Goal: Complete application form

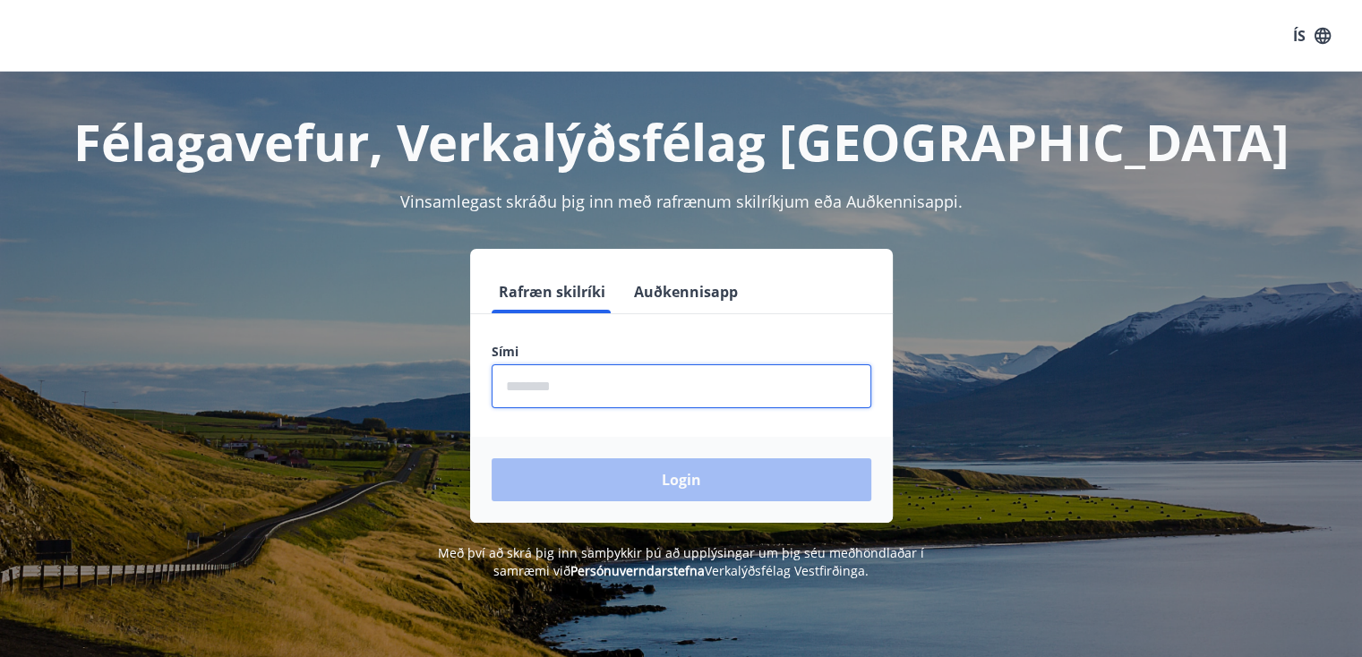
click at [533, 390] on input "phone" at bounding box center [682, 386] width 380 height 44
type input "********"
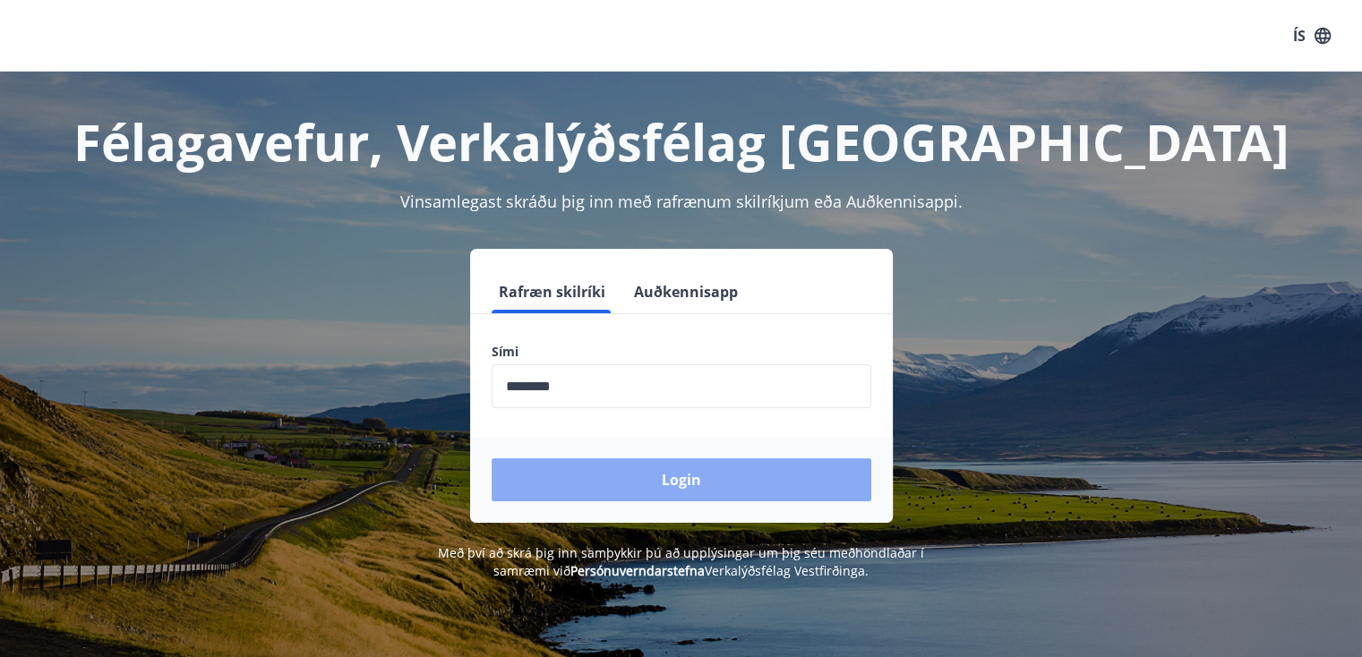
click at [666, 488] on button "Login" at bounding box center [682, 480] width 380 height 43
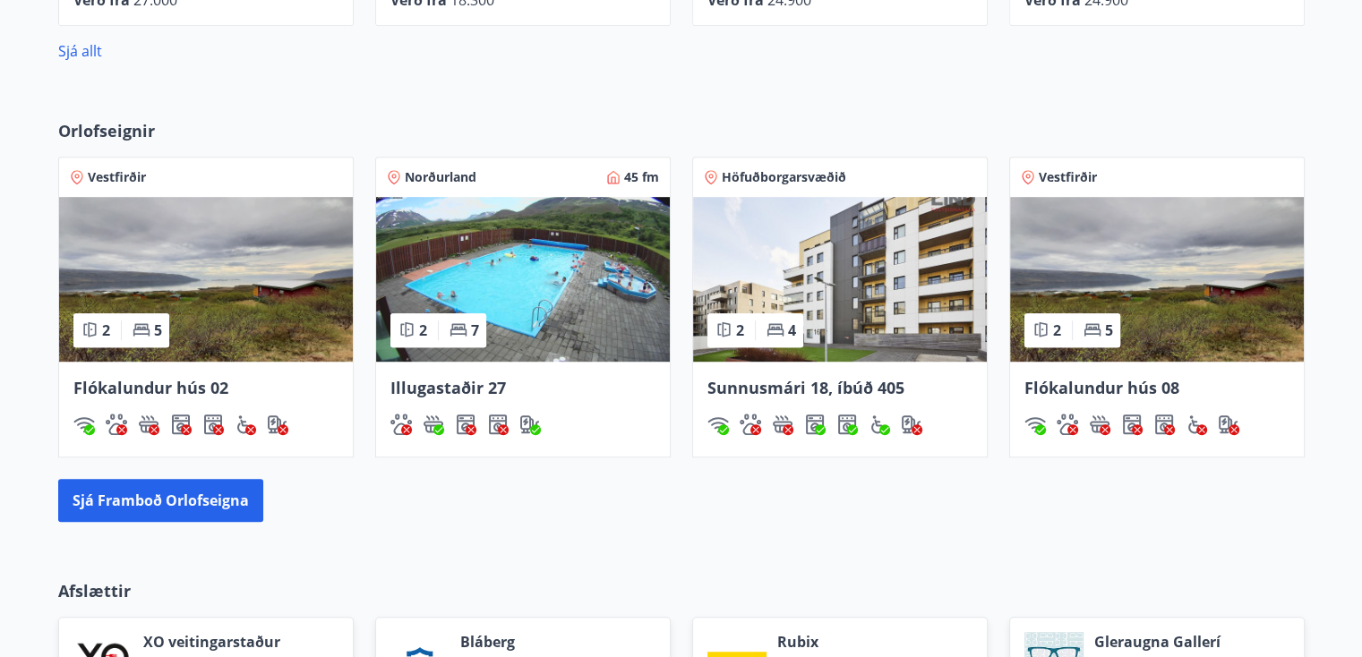
scroll to position [1019, 0]
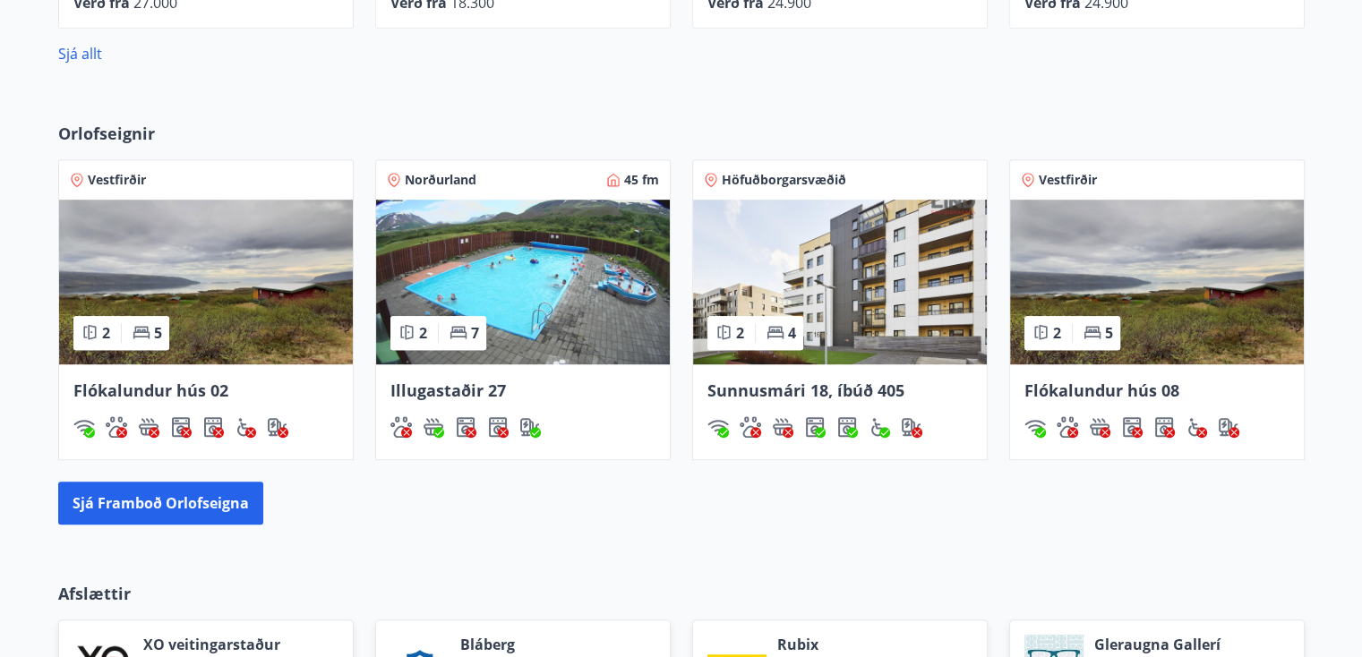
click at [1358, 384] on div "Orlofseignir Vestfirðir 2 5 [PERSON_NAME] 02 Norðurland 45 fm 2 7 Illugastaðir …" at bounding box center [681, 323] width 1362 height 460
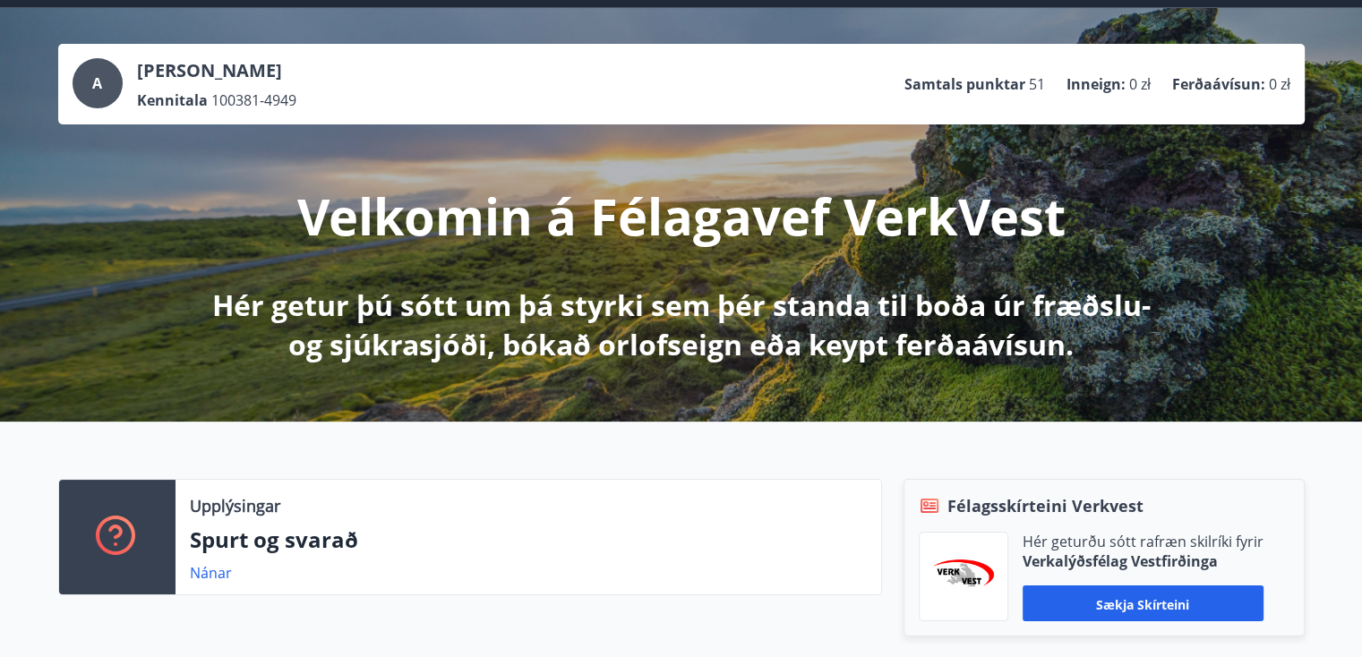
scroll to position [0, 0]
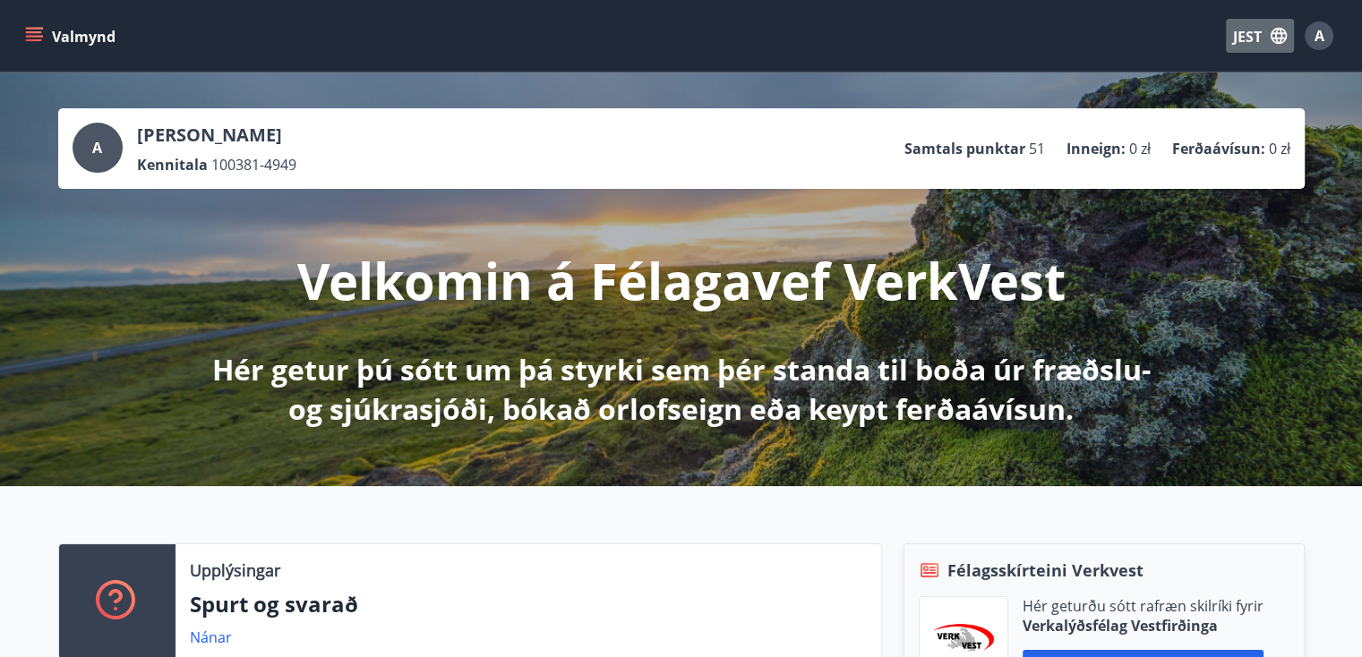
click at [1281, 37] on icon "button" at bounding box center [1279, 36] width 16 height 16
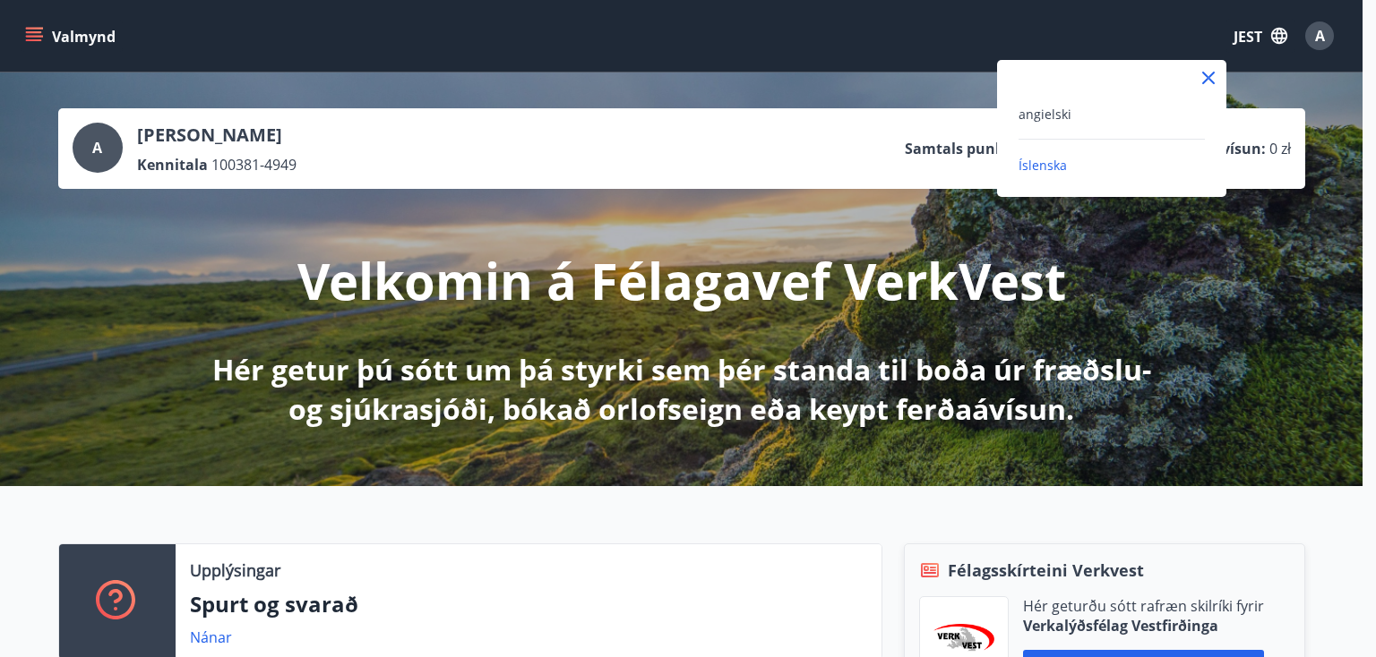
click at [1059, 159] on font "Íslenska" at bounding box center [1042, 165] width 48 height 17
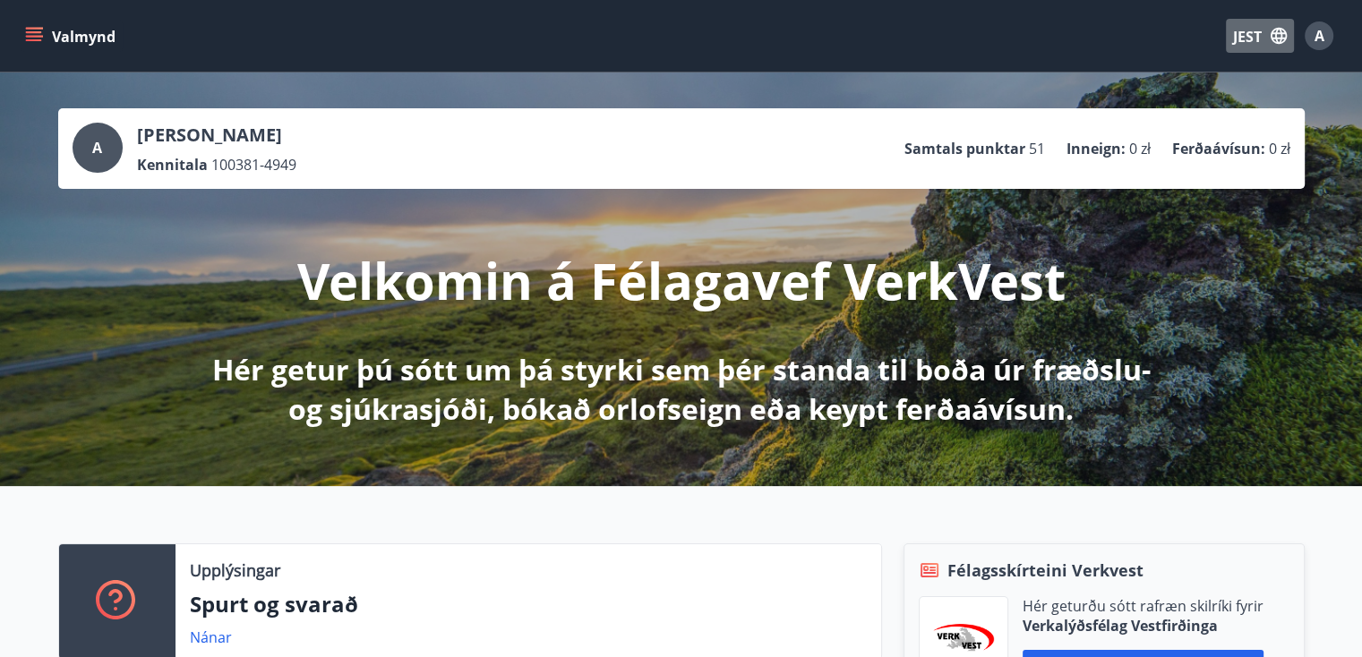
click at [1272, 37] on icon "button" at bounding box center [1279, 36] width 16 height 16
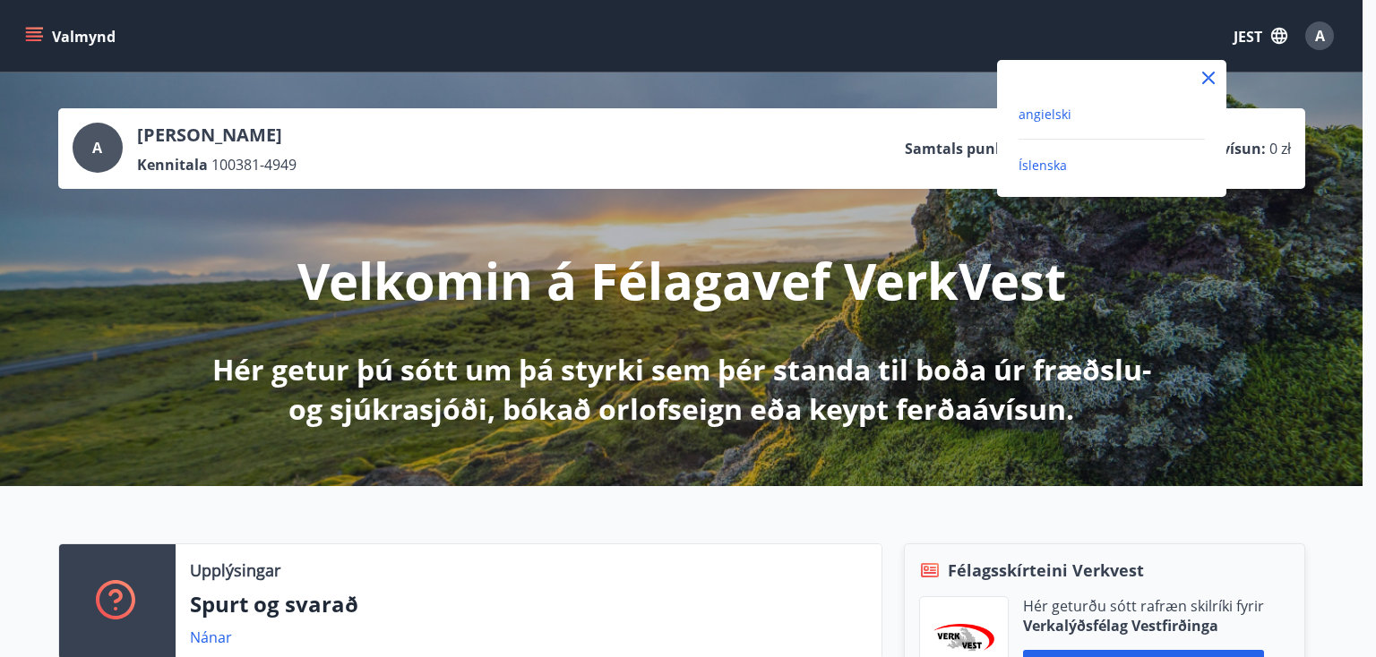
click at [1050, 116] on font "angielski" at bounding box center [1044, 114] width 53 height 17
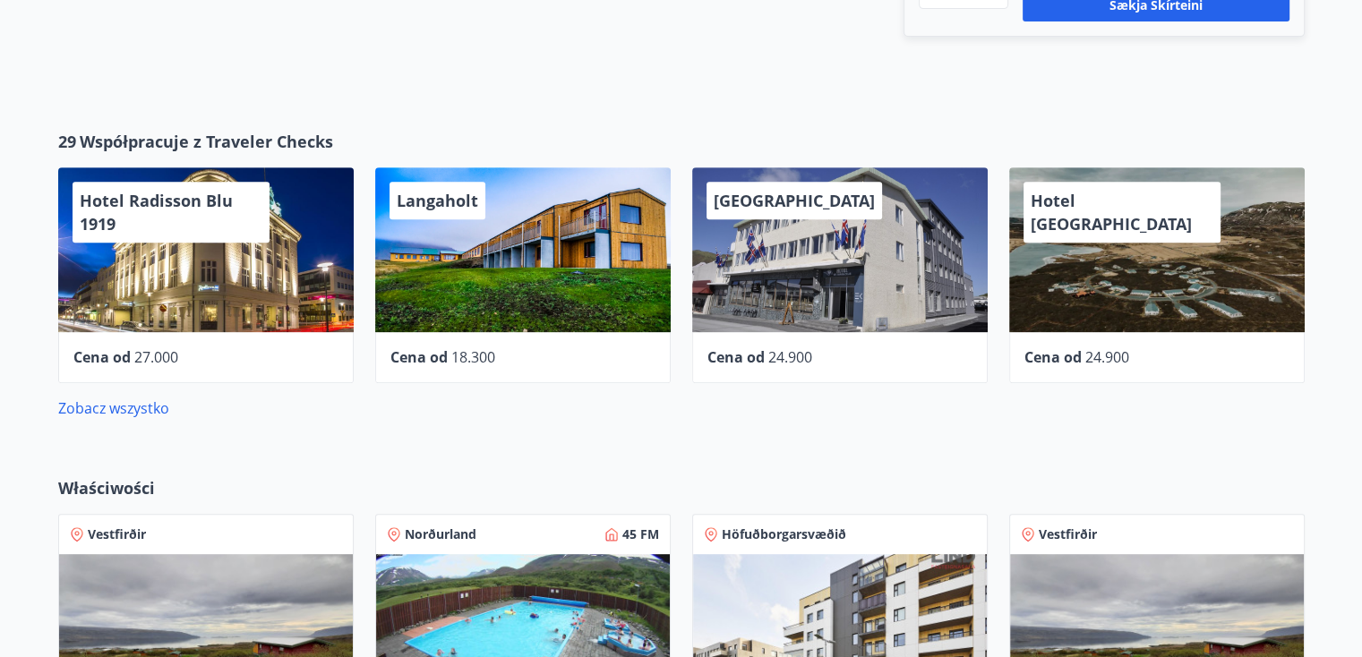
scroll to position [752, 0]
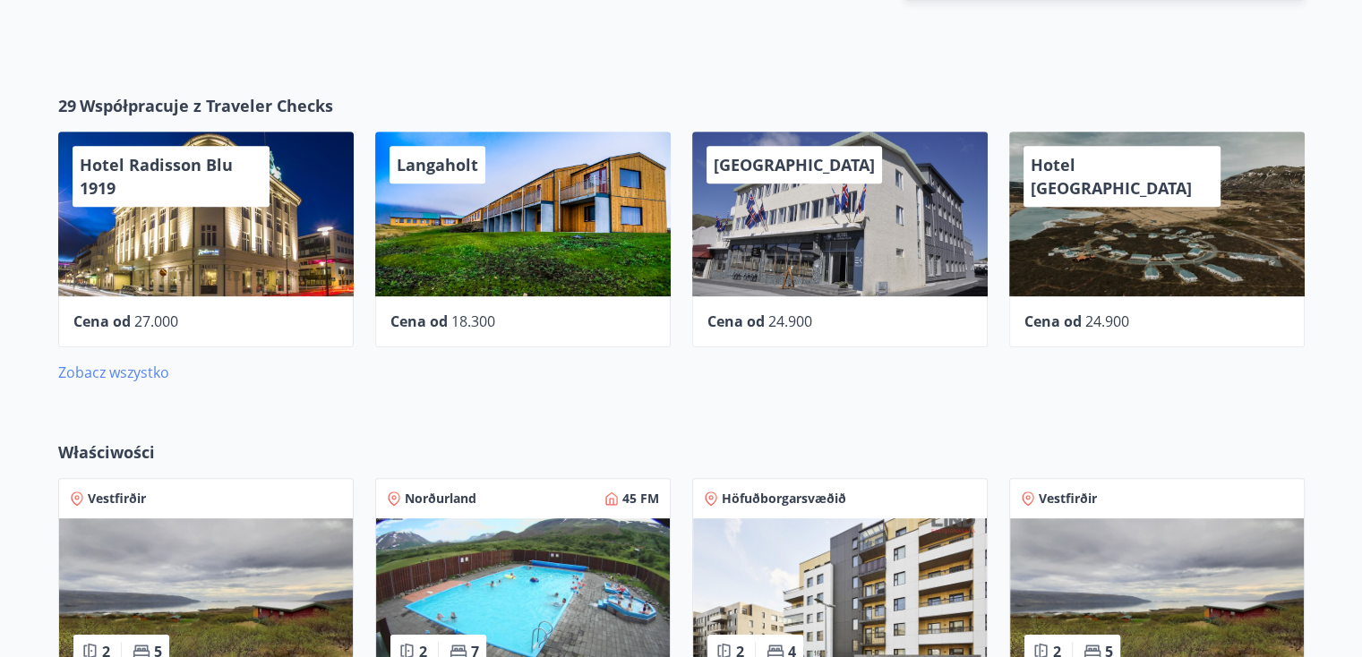
click at [115, 373] on font "Zobacz wszystko" at bounding box center [113, 373] width 111 height 20
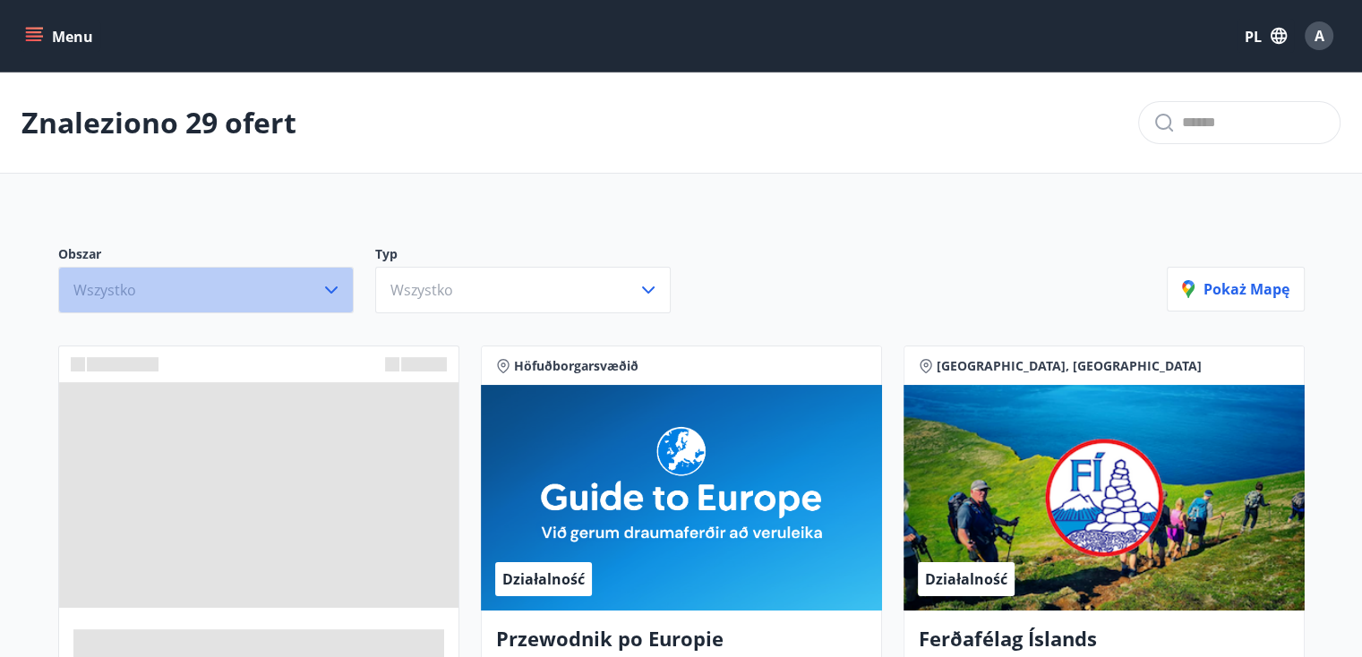
click at [328, 290] on icon "button" at bounding box center [331, 290] width 13 height 7
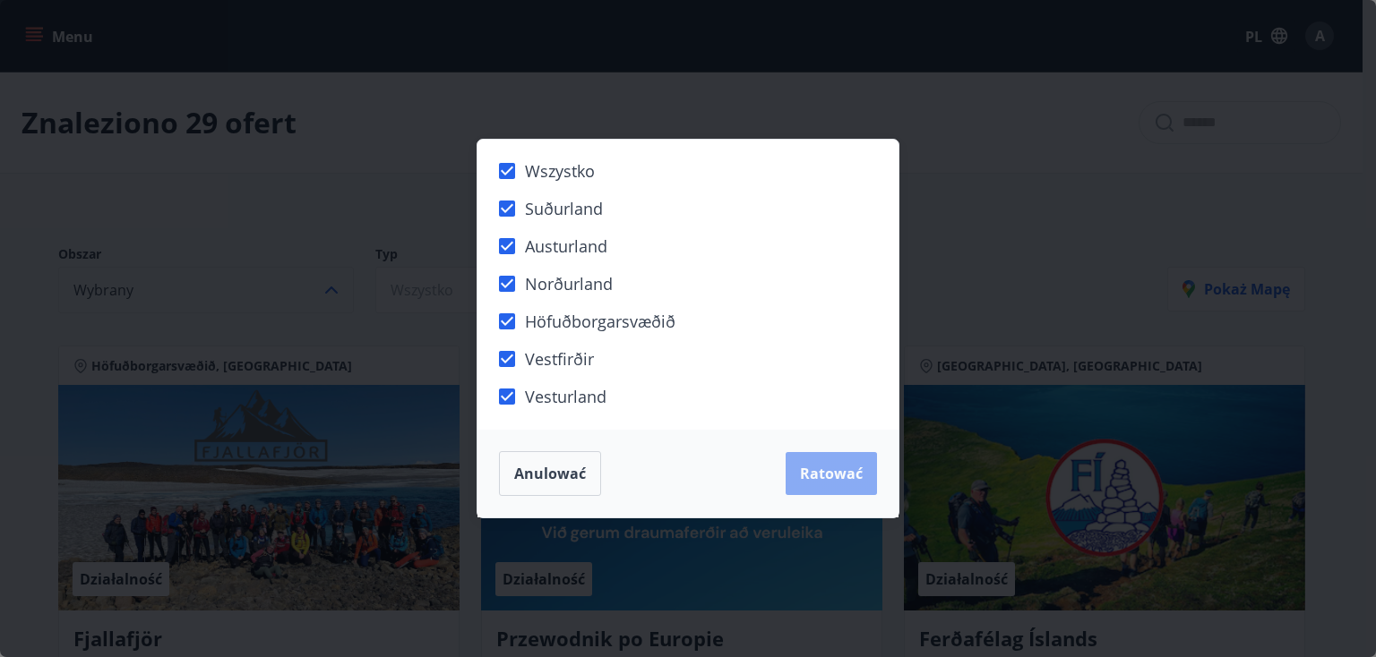
click at [820, 484] on button "Ratować" at bounding box center [830, 473] width 91 height 43
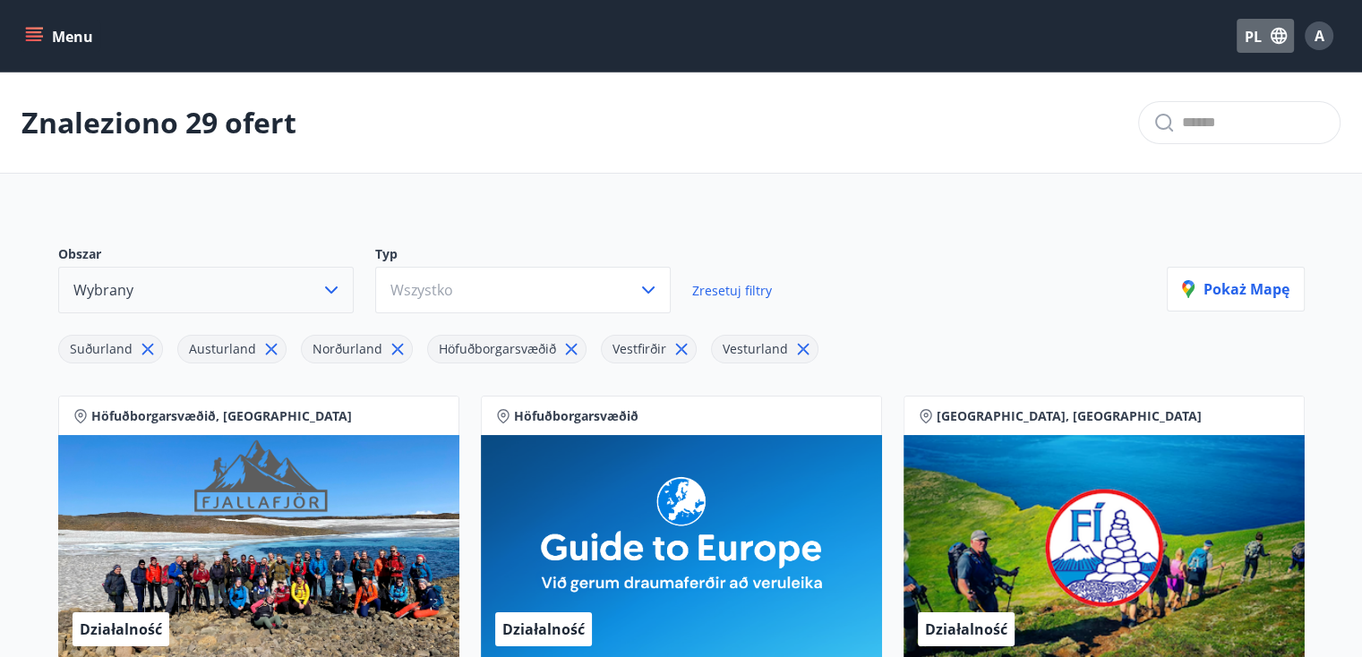
click at [1273, 40] on icon "button" at bounding box center [1278, 36] width 16 height 16
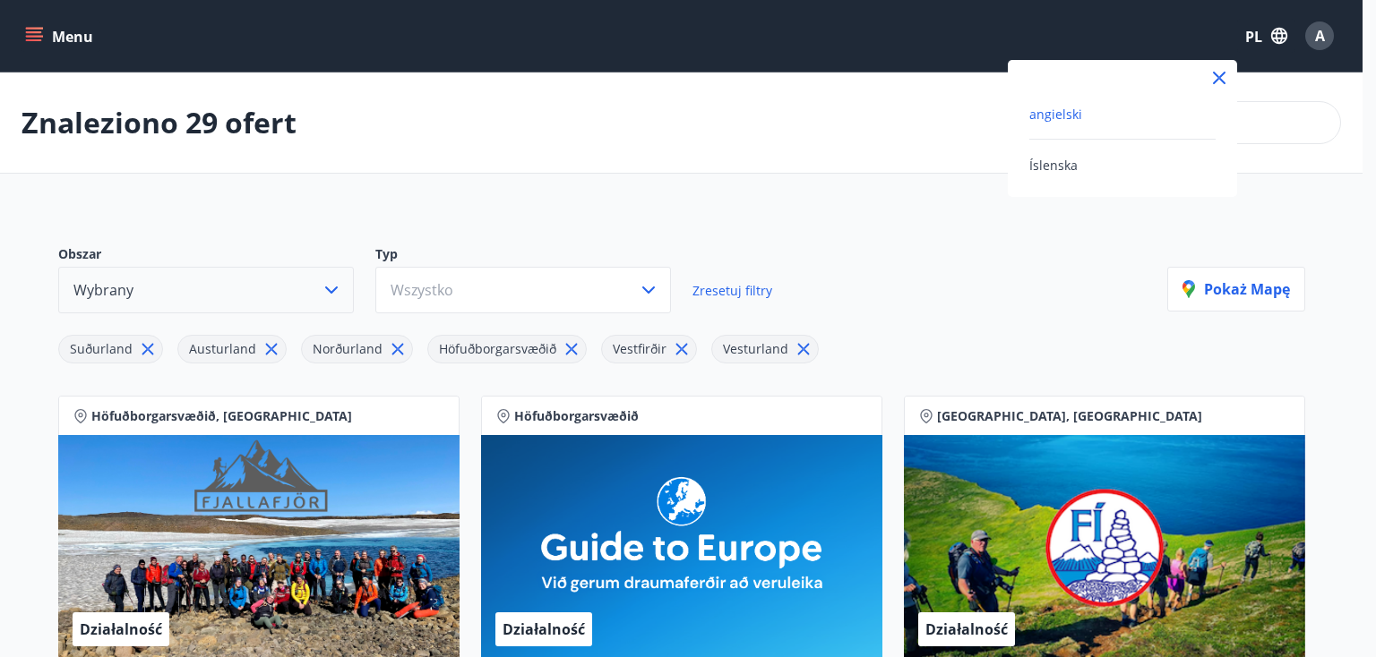
click at [1367, 490] on div at bounding box center [688, 328] width 1376 height 657
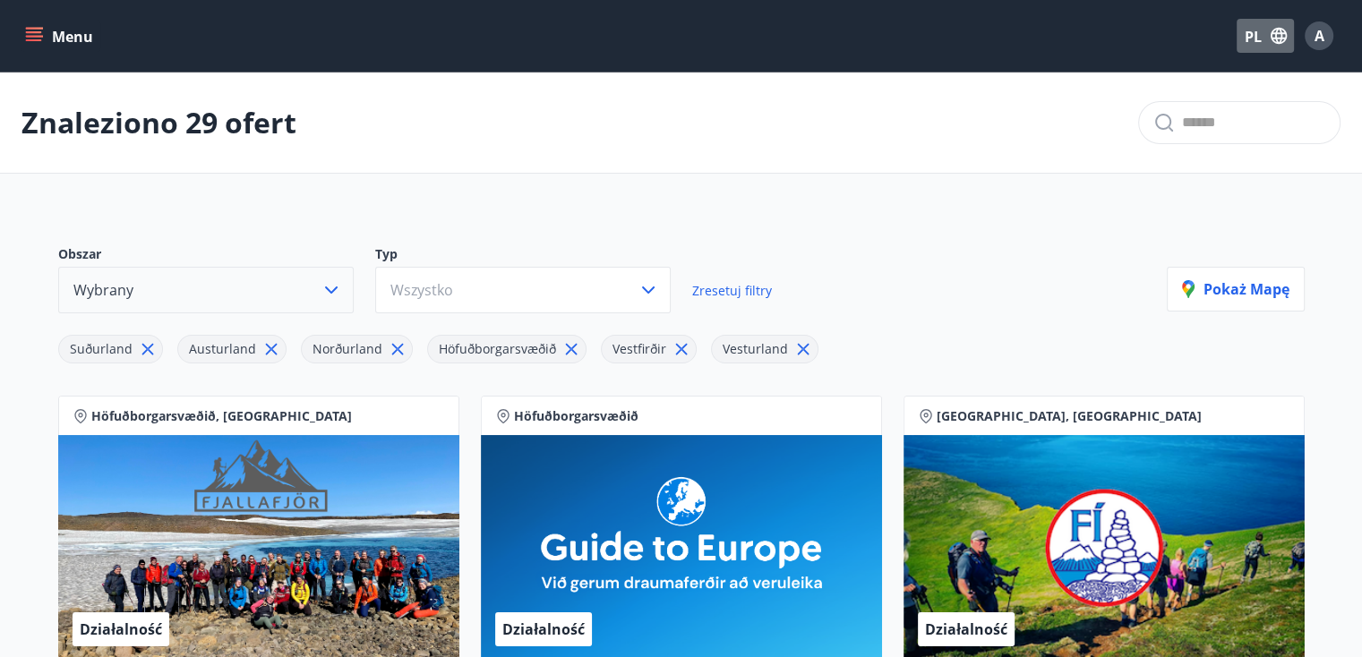
click at [1273, 33] on icon "button" at bounding box center [1278, 36] width 16 height 16
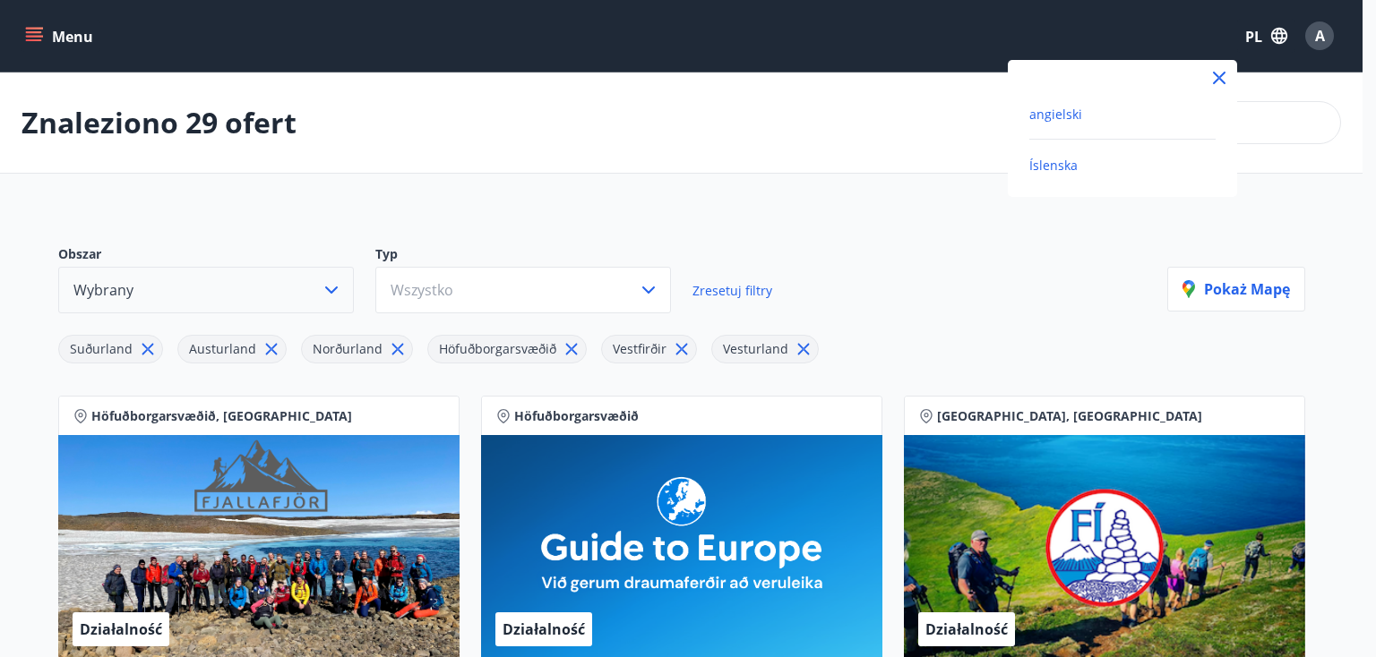
click at [1050, 161] on font "Íslenska" at bounding box center [1053, 165] width 48 height 17
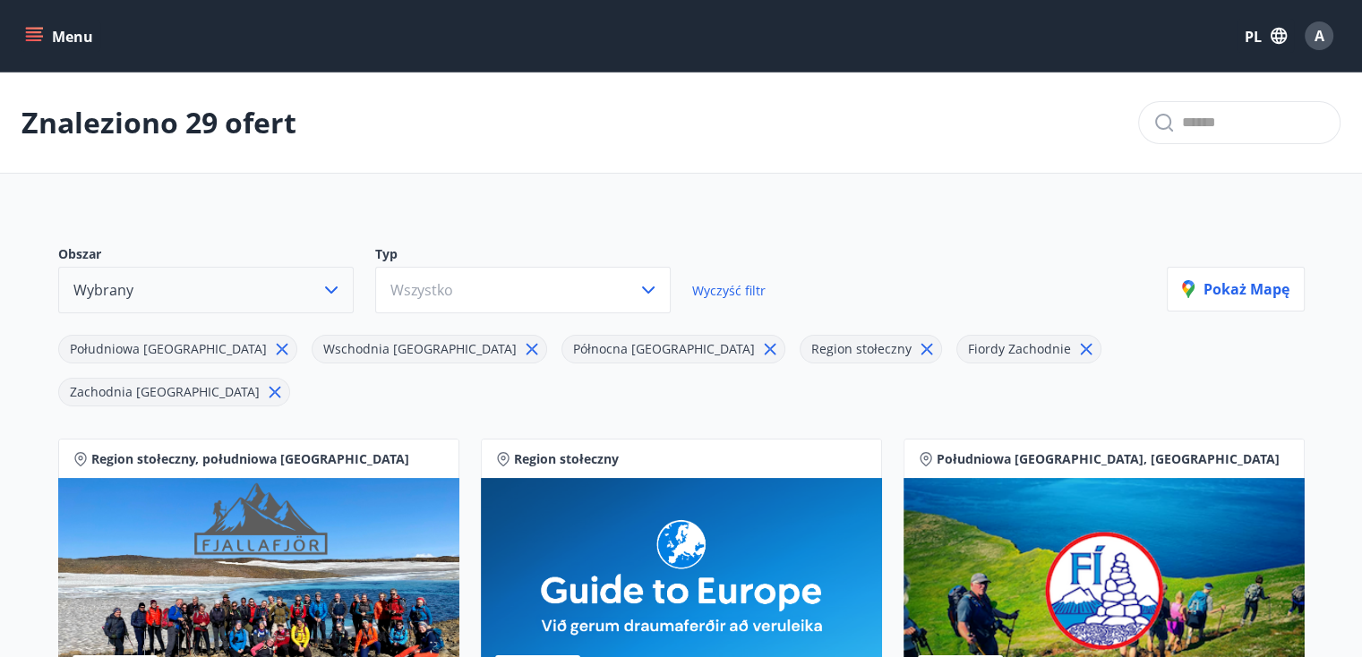
click at [330, 291] on icon "button" at bounding box center [331, 290] width 13 height 7
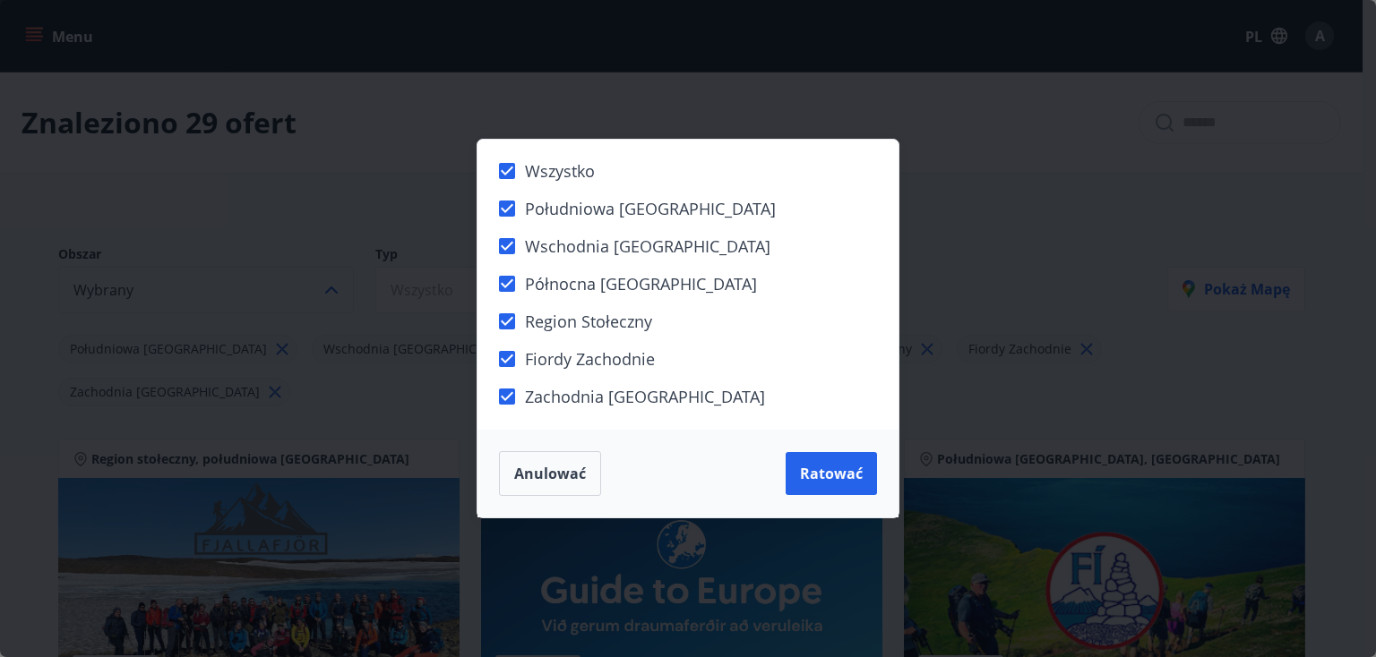
click at [561, 395] on font "Zachodnia [GEOGRAPHIC_DATA]" at bounding box center [645, 396] width 240 height 21
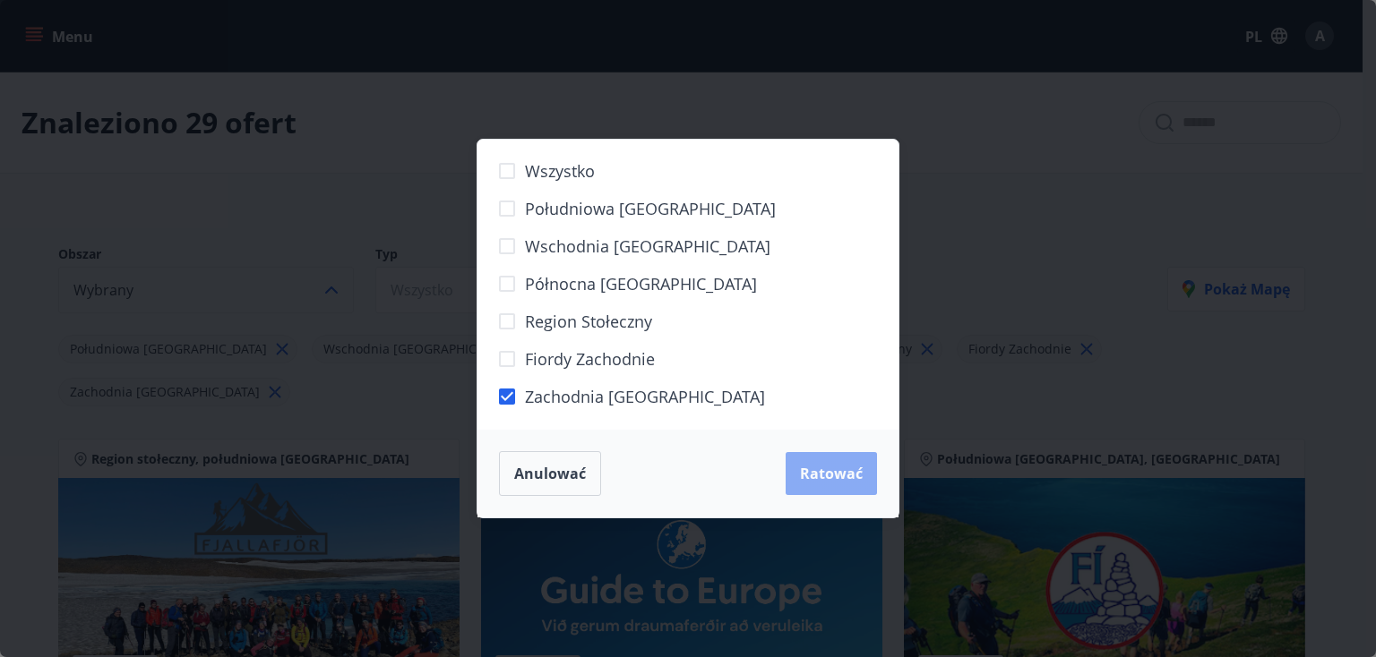
click at [822, 481] on font "Ratować" at bounding box center [831, 474] width 63 height 20
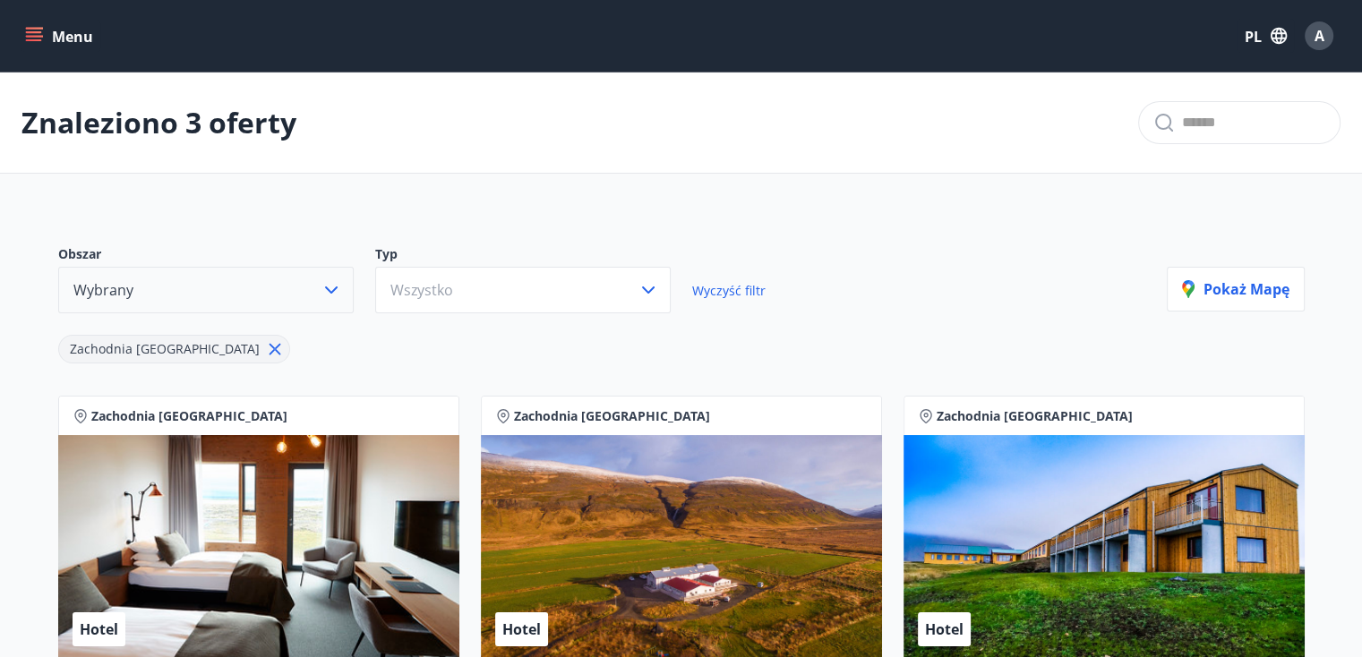
click at [38, 30] on icon "menu" at bounding box center [34, 36] width 18 height 18
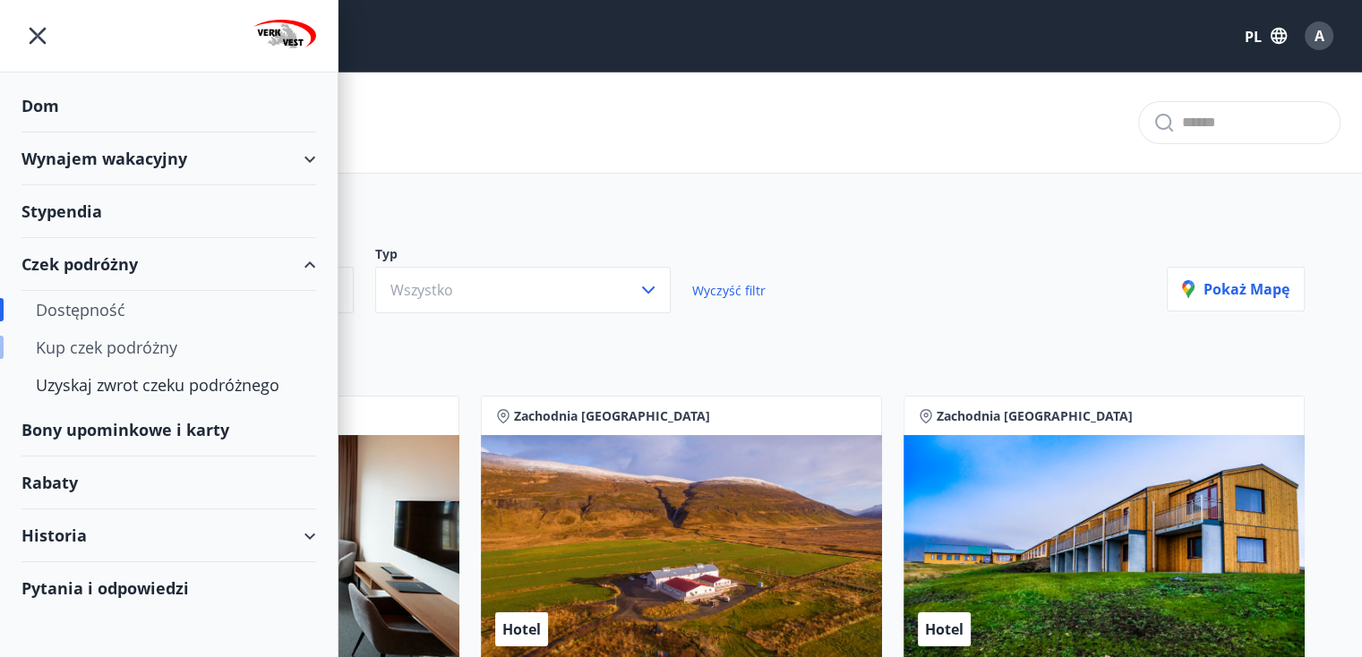
click at [149, 344] on font "Kup czek podróżny" at bounding box center [106, 347] width 141 height 21
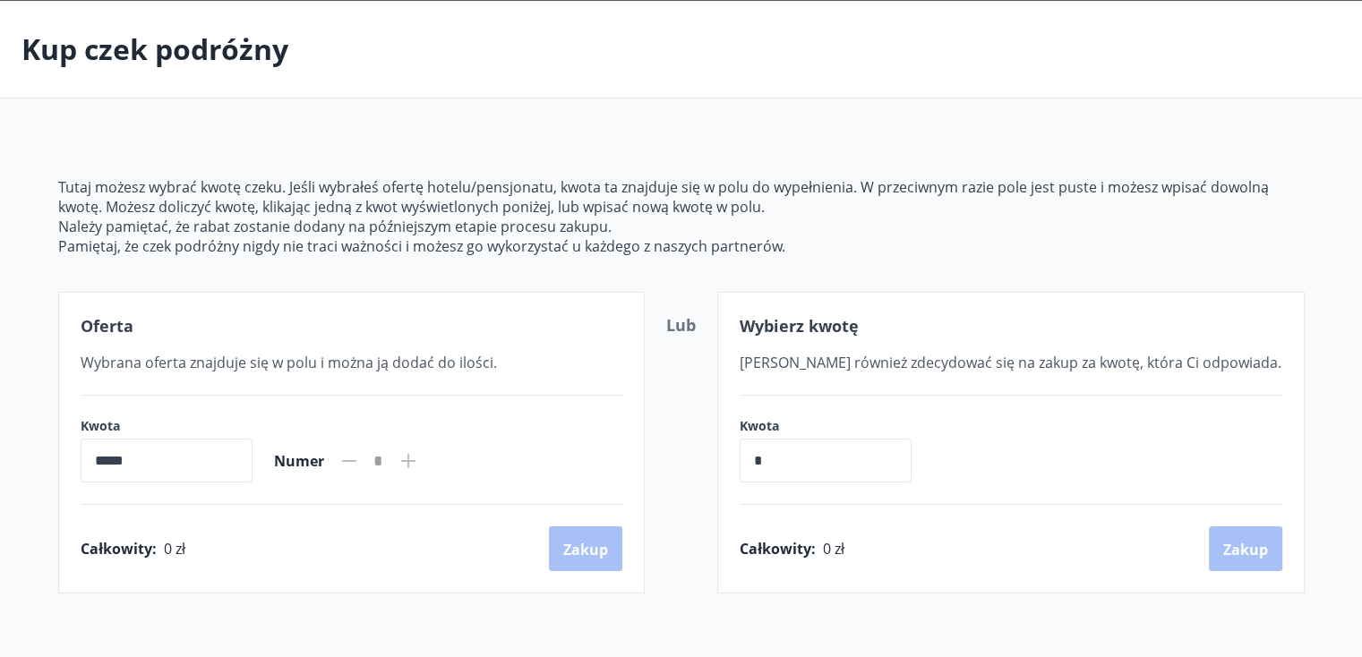
scroll to position [107, 0]
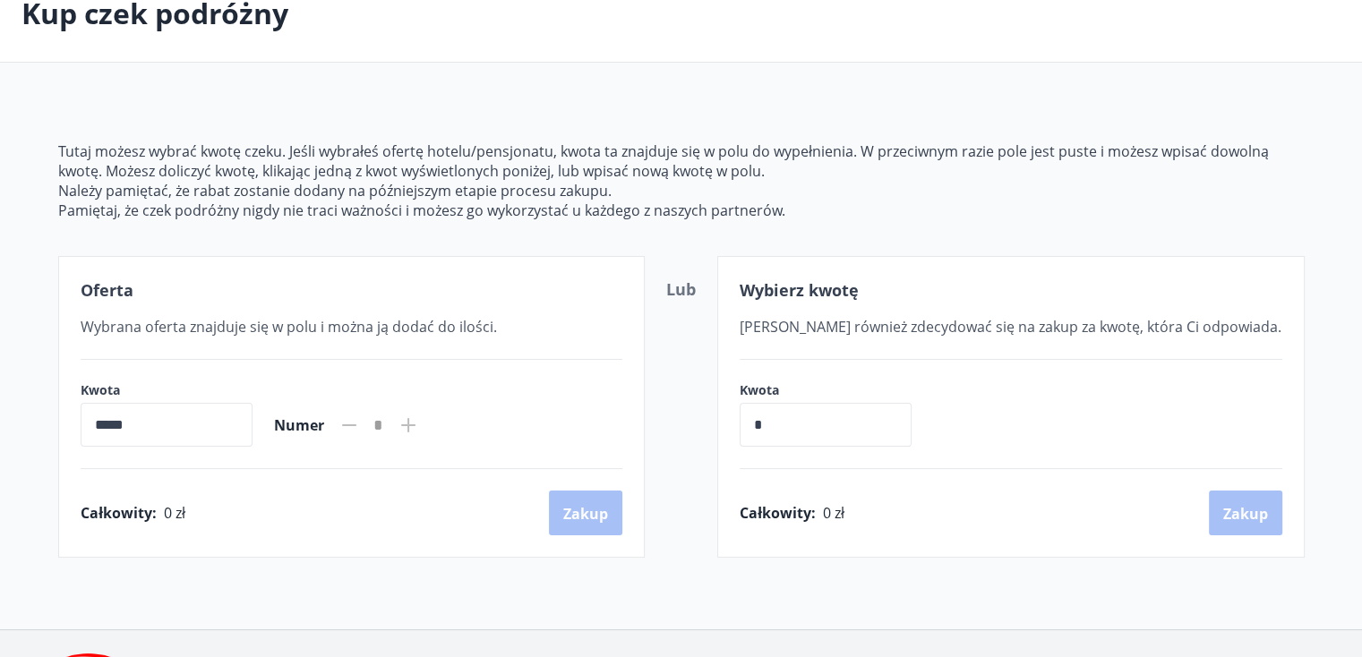
click at [111, 428] on input "*****" at bounding box center [167, 425] width 172 height 44
click at [98, 425] on input "*****" at bounding box center [167, 425] width 172 height 44
click at [416, 428] on icon at bounding box center [408, 425] width 14 height 14
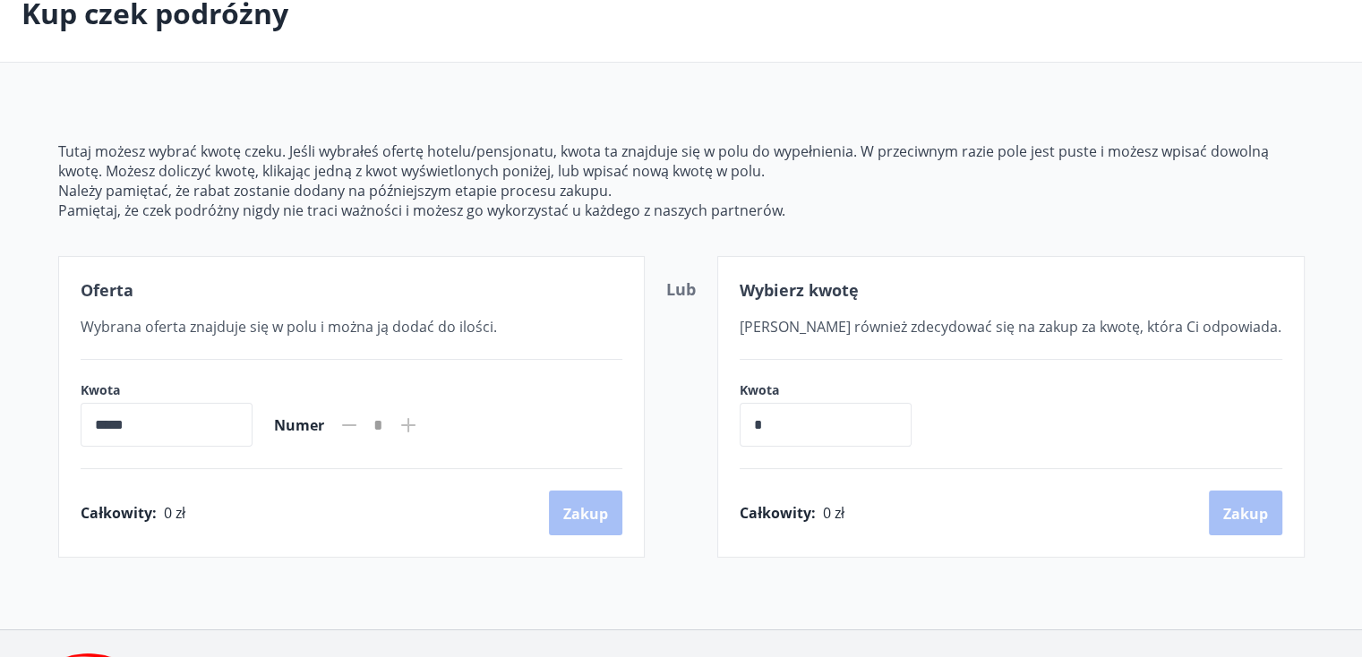
click at [416, 428] on icon at bounding box center [408, 425] width 14 height 14
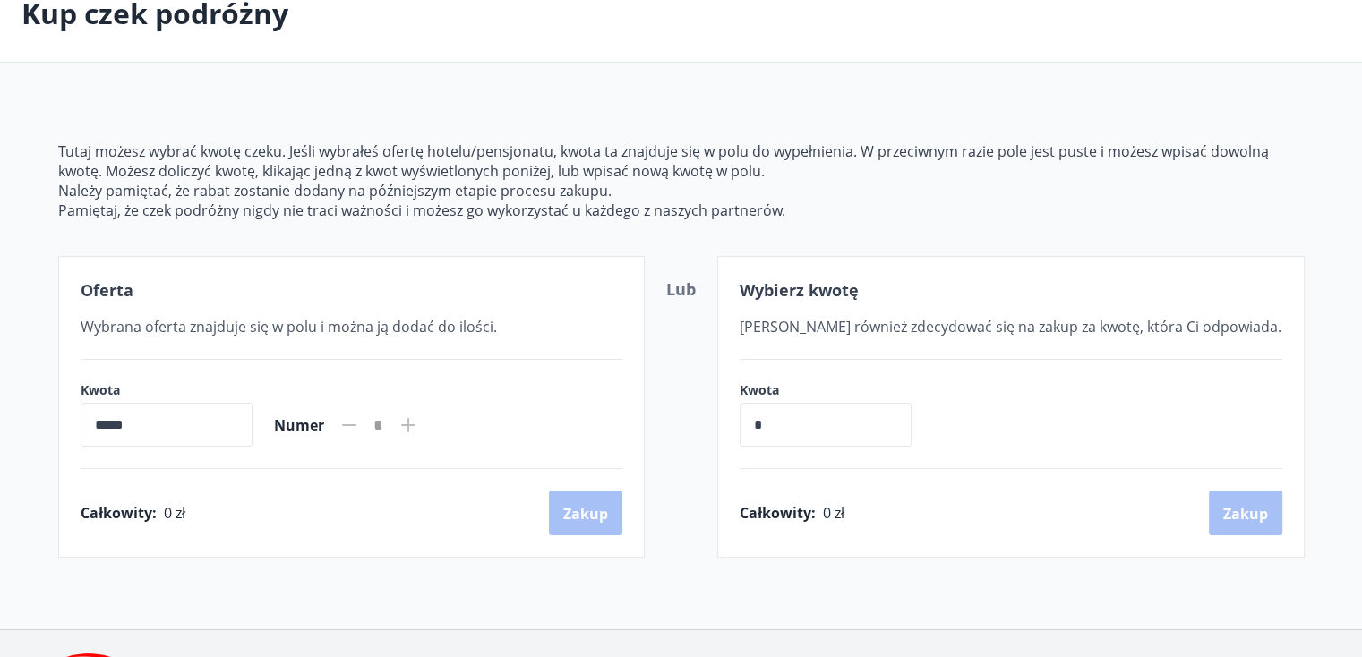
click at [189, 431] on input "*****" at bounding box center [167, 425] width 172 height 44
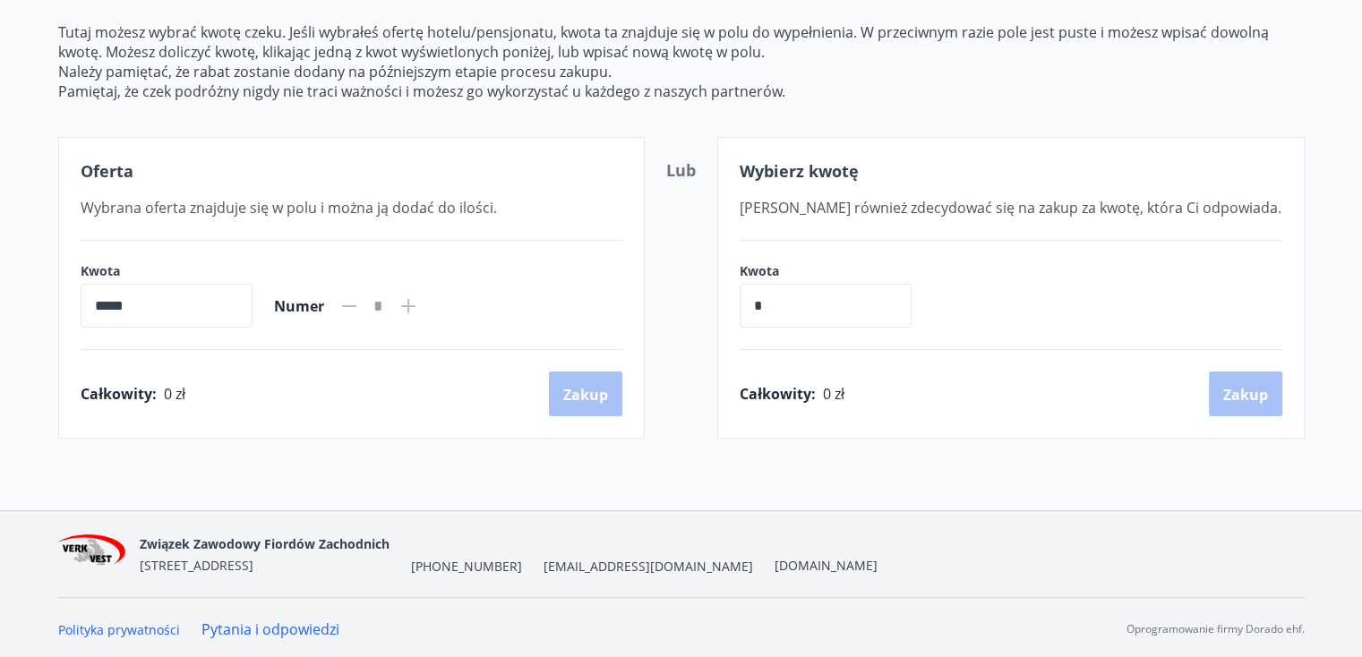
scroll to position [227, 0]
click at [788, 308] on input "*" at bounding box center [826, 305] width 172 height 44
type input "***"
click at [416, 304] on icon at bounding box center [408, 305] width 14 height 14
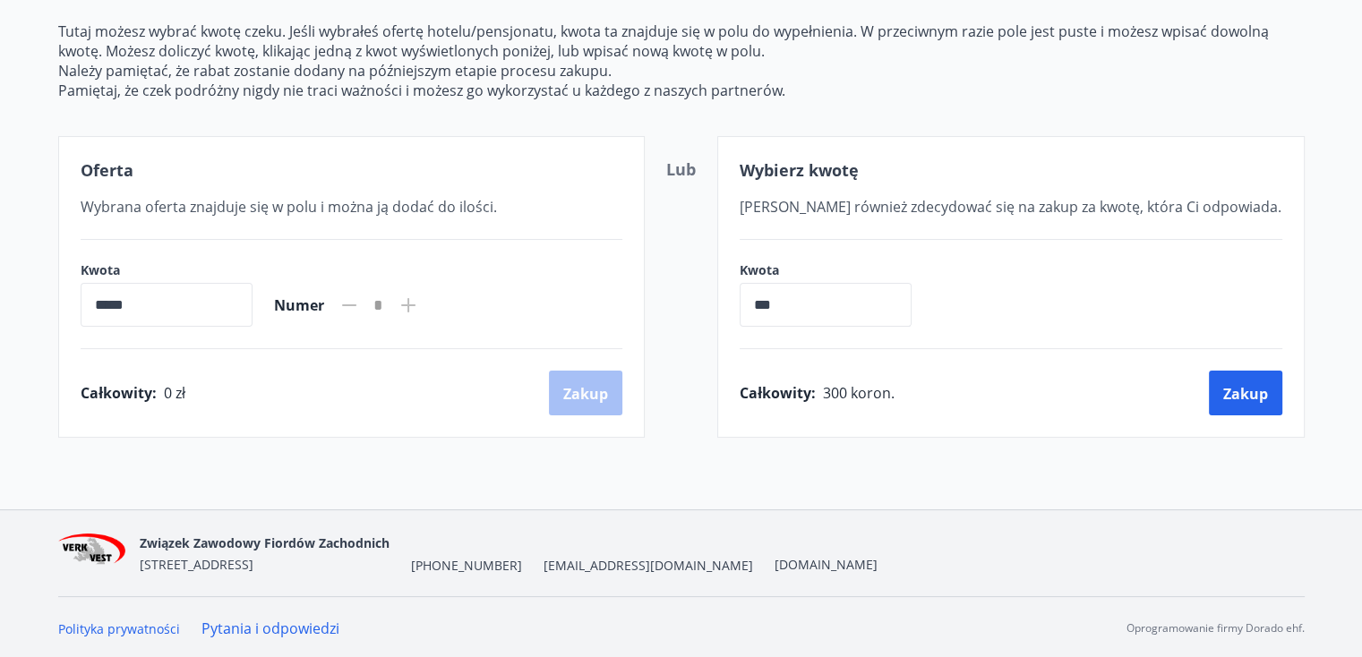
click at [416, 304] on icon at bounding box center [408, 305] width 14 height 14
click at [780, 309] on input "***" at bounding box center [826, 305] width 172 height 44
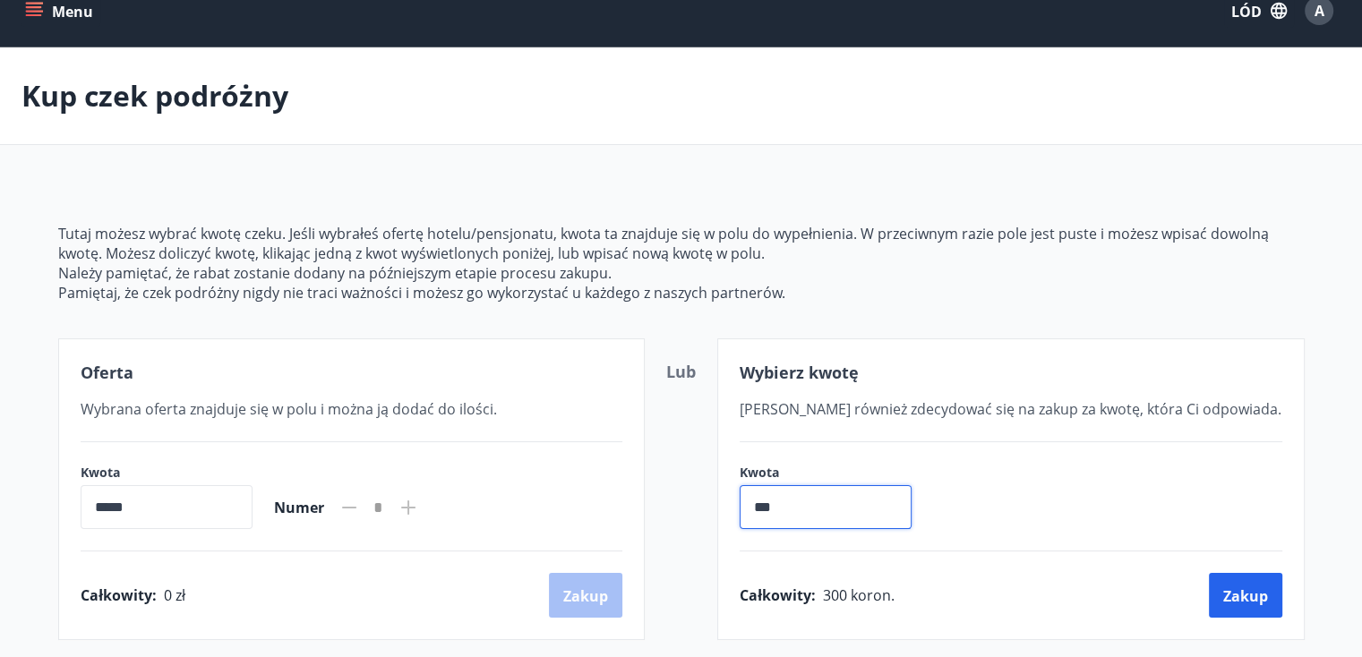
scroll to position [0, 0]
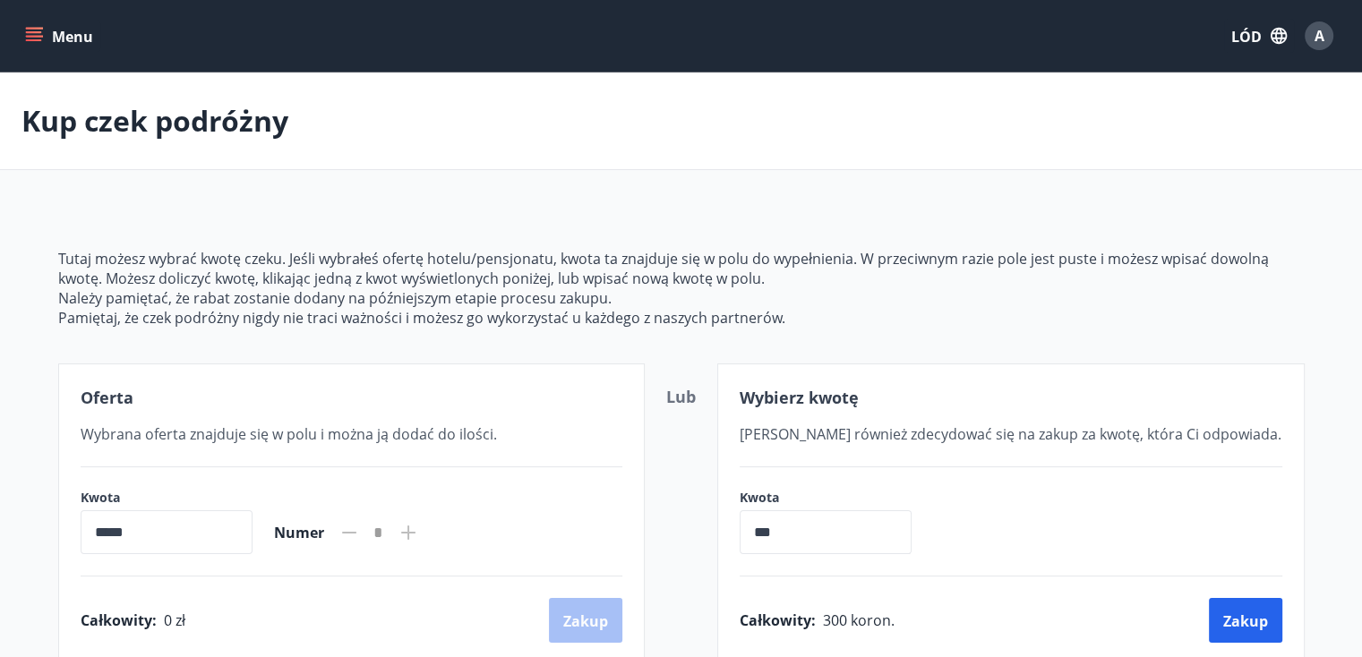
click at [32, 37] on icon "menu" at bounding box center [36, 36] width 20 height 2
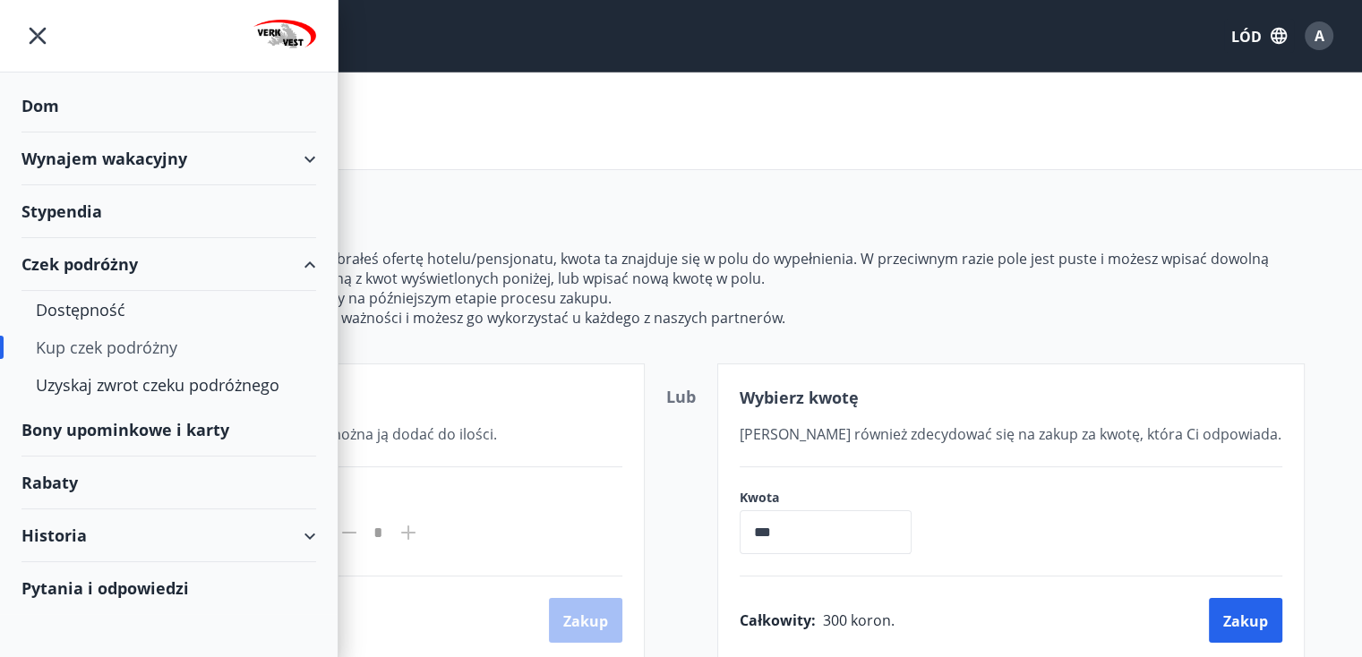
click at [111, 426] on font "Bony upominkowe i karty" at bounding box center [125, 429] width 208 height 21
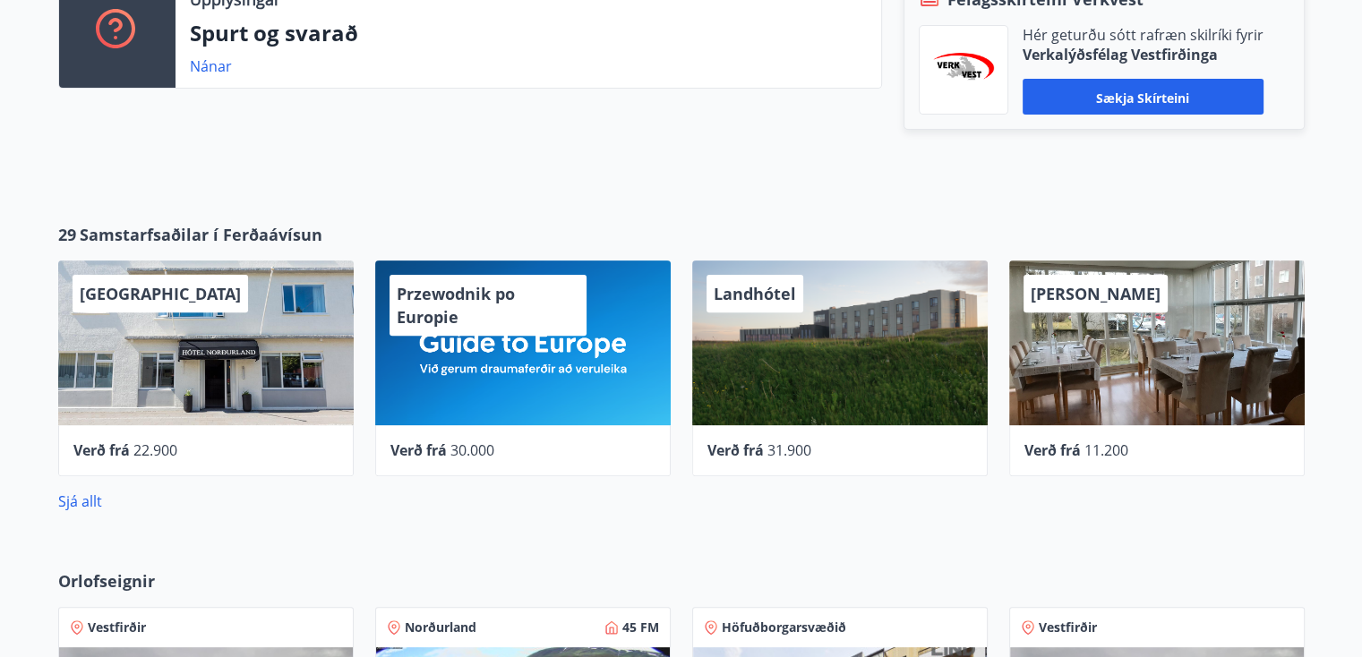
scroll to position [573, 0]
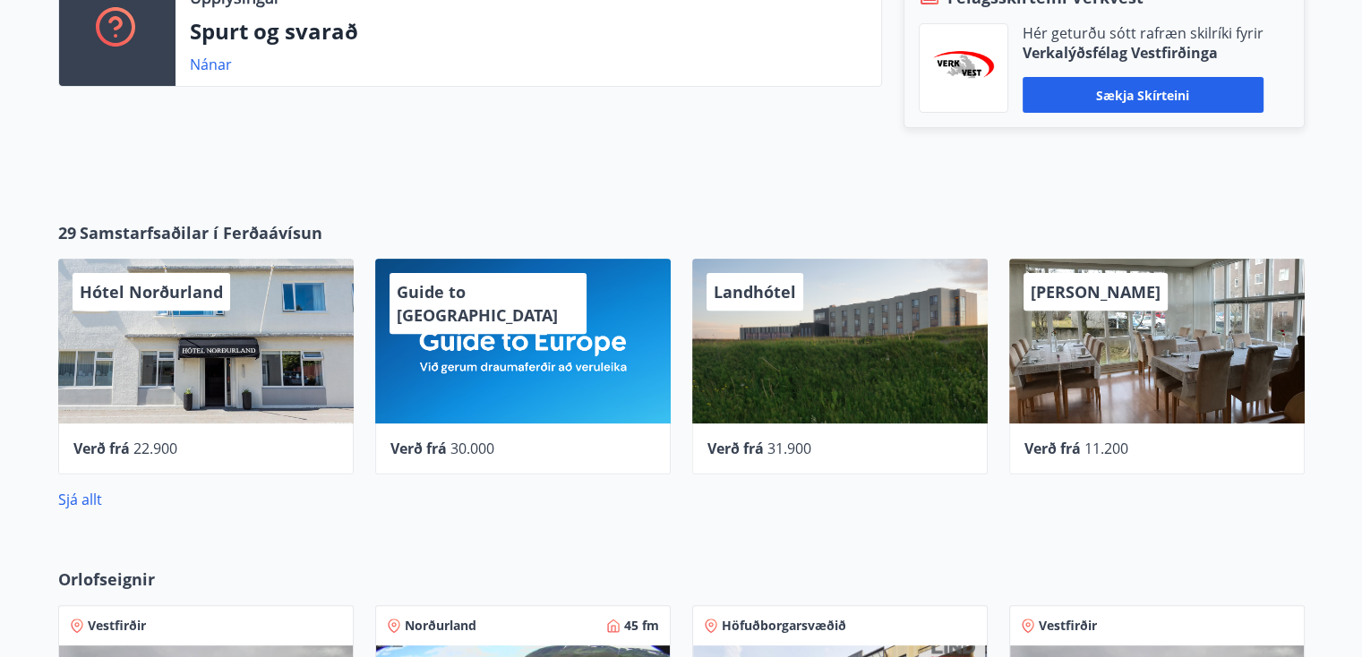
drag, startPoint x: 457, startPoint y: 0, endPoint x: 1153, endPoint y: 168, distance: 716.8
click at [1153, 168] on div "Upplýsingar Spurt og svarað Nánar Félagsskírteini Verkvest Hér geturðu sótt raf…" at bounding box center [681, 52] width 1362 height 279
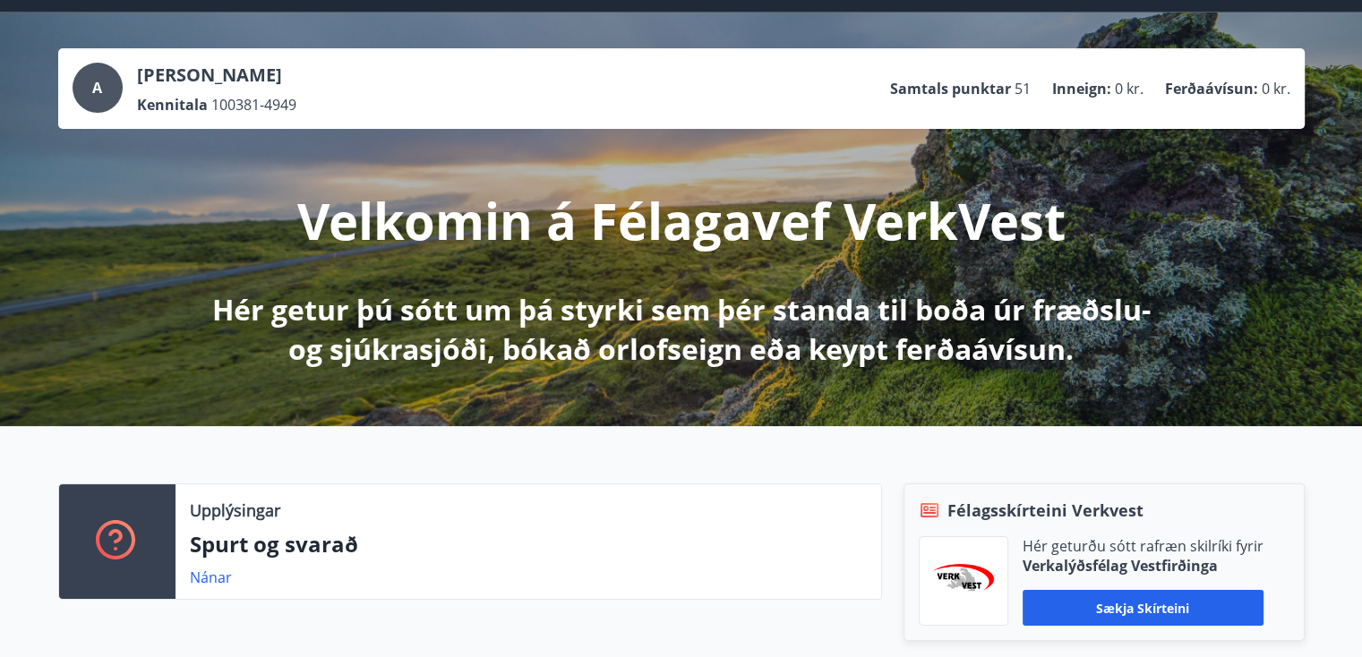
scroll to position [0, 0]
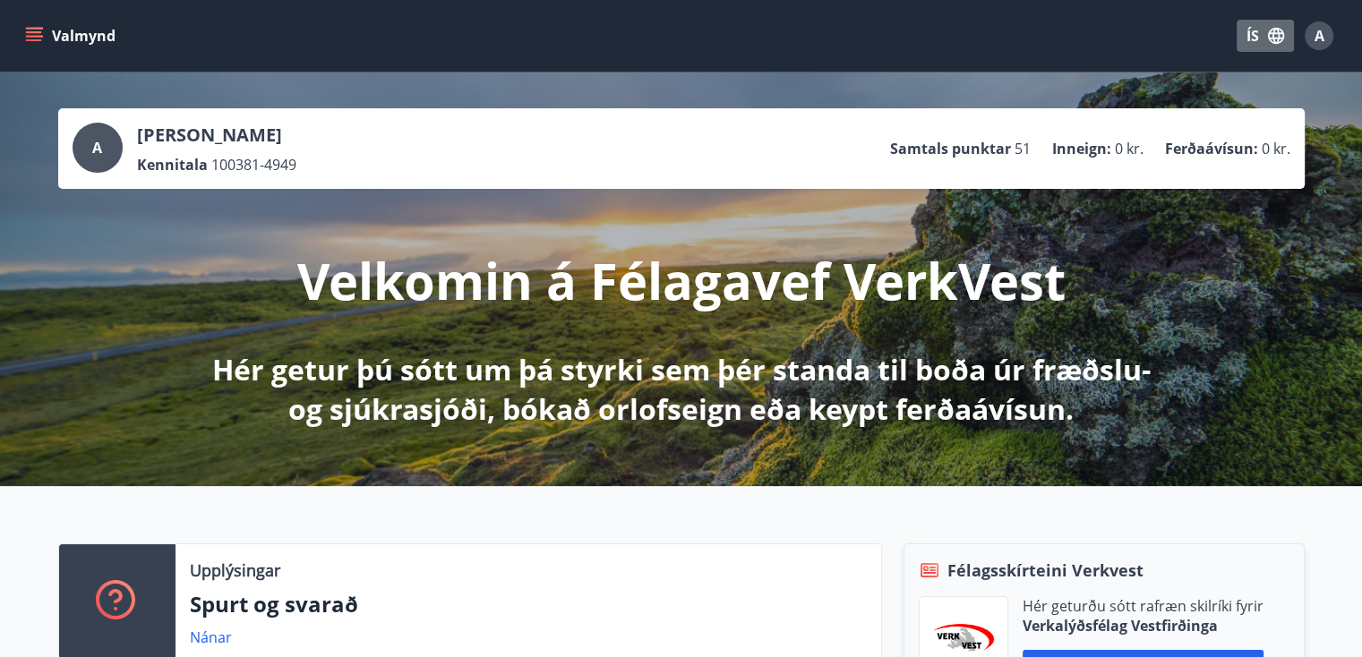
click at [1268, 39] on icon "button" at bounding box center [1276, 36] width 20 height 20
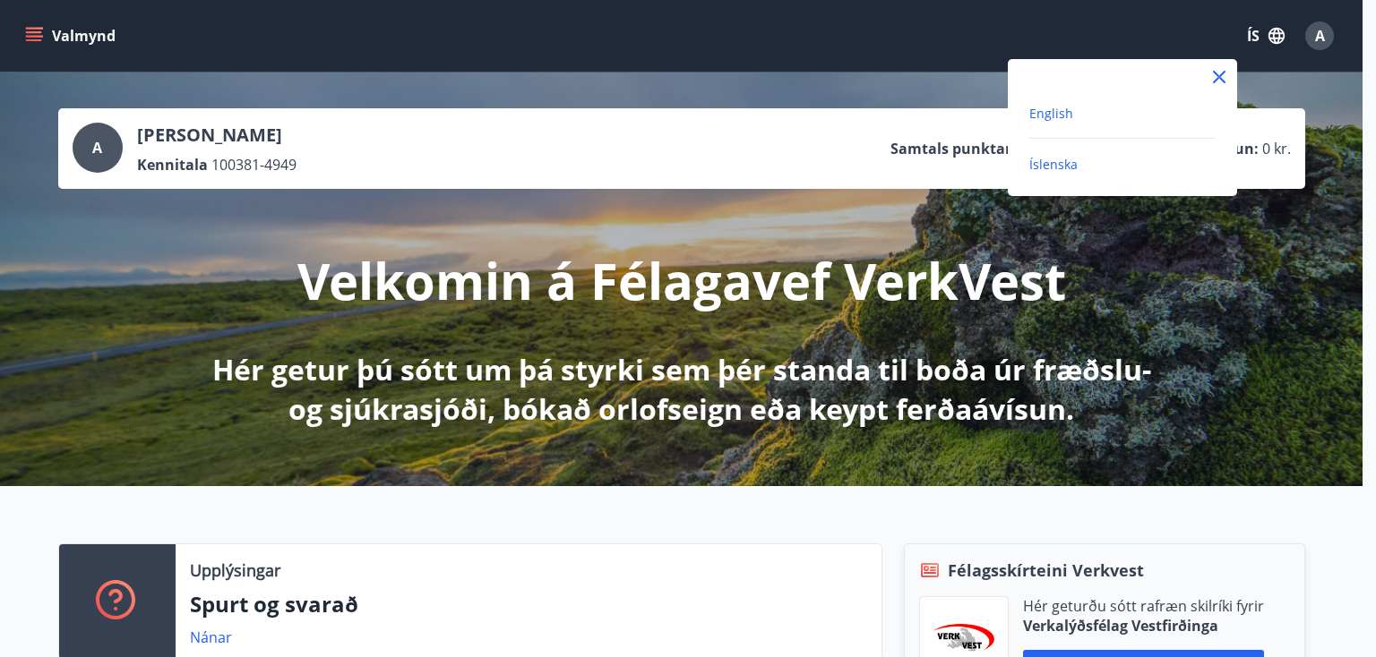
click at [1054, 115] on span "English" at bounding box center [1051, 113] width 44 height 17
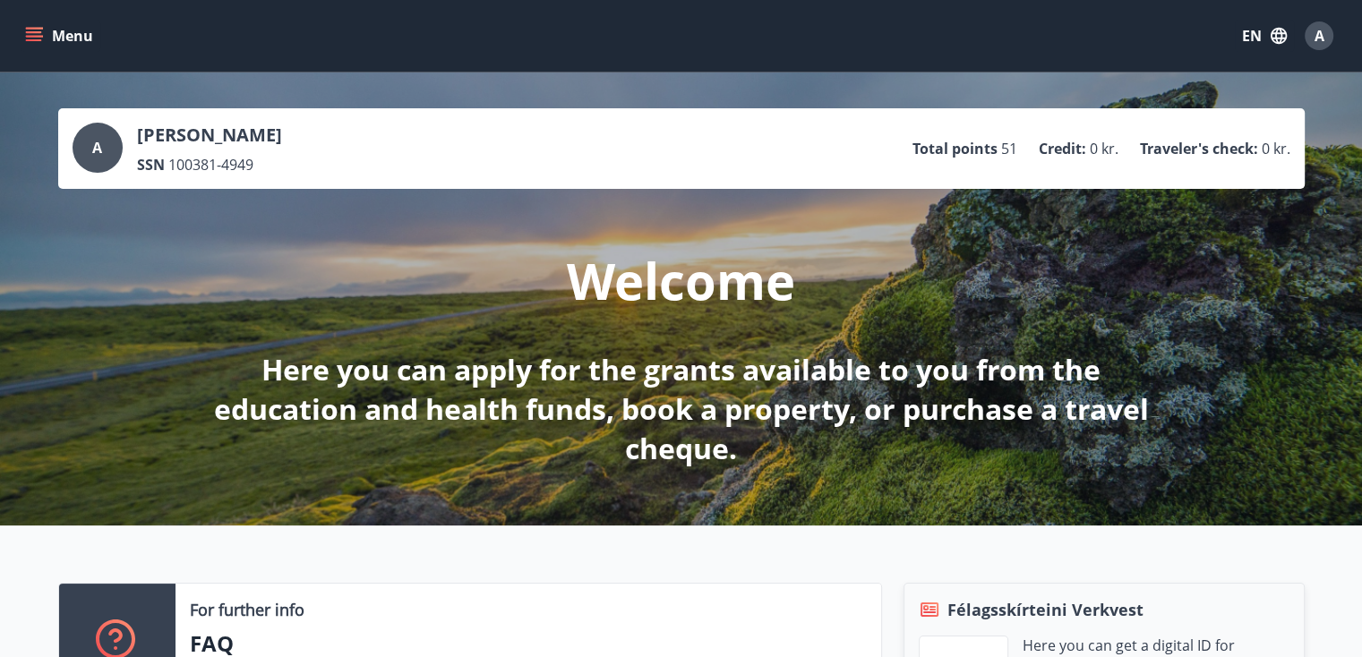
click at [30, 35] on icon "menu" at bounding box center [34, 36] width 18 height 18
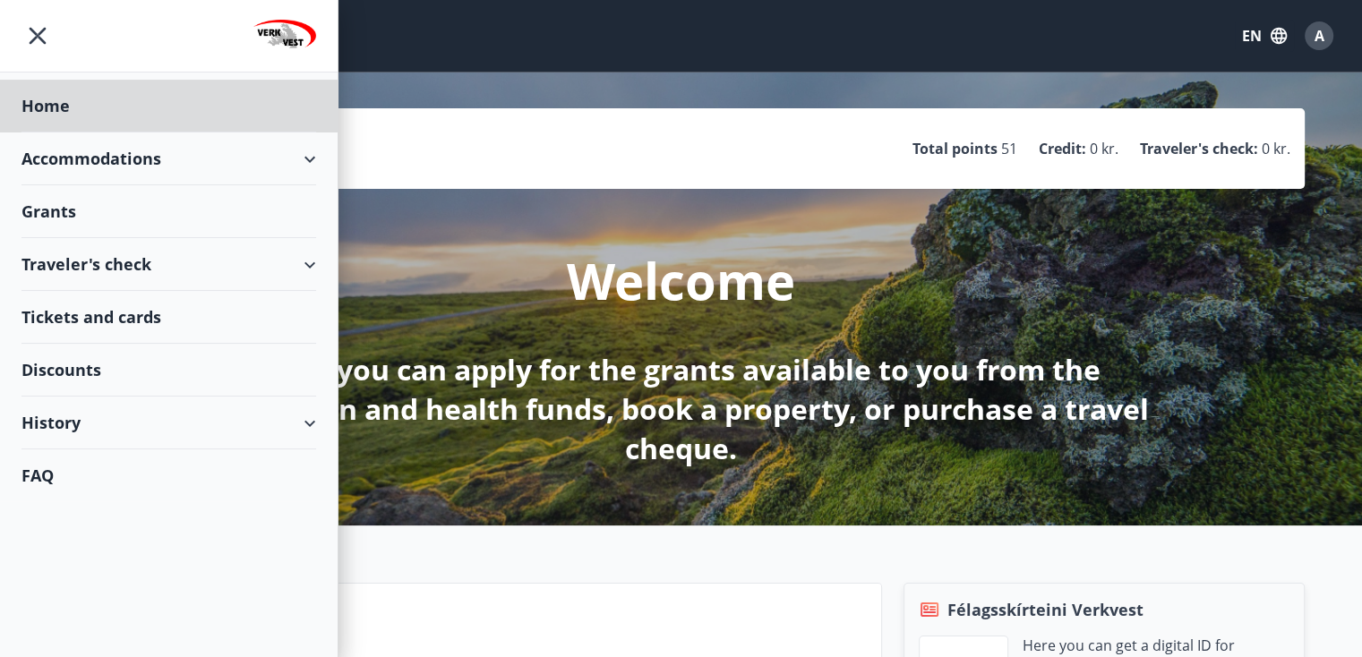
click at [36, 133] on div "Grants" at bounding box center [168, 106] width 295 height 53
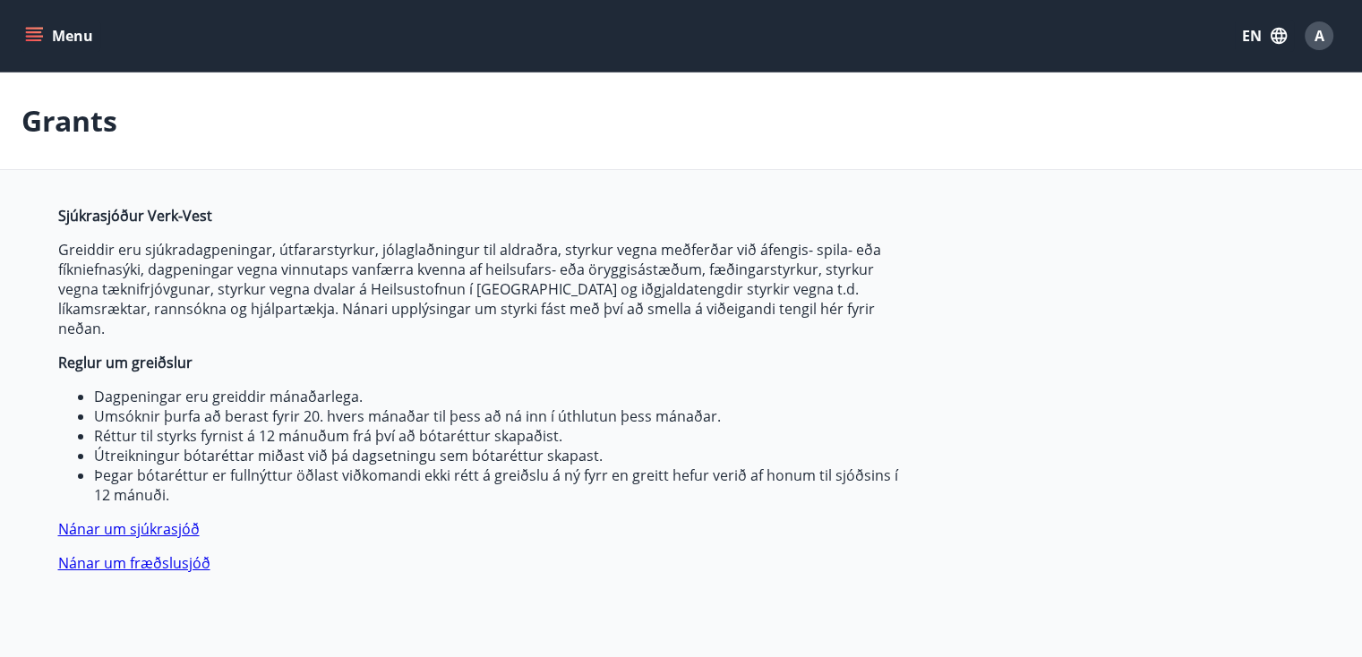
type input "***"
click at [1276, 32] on icon "button" at bounding box center [1278, 36] width 16 height 16
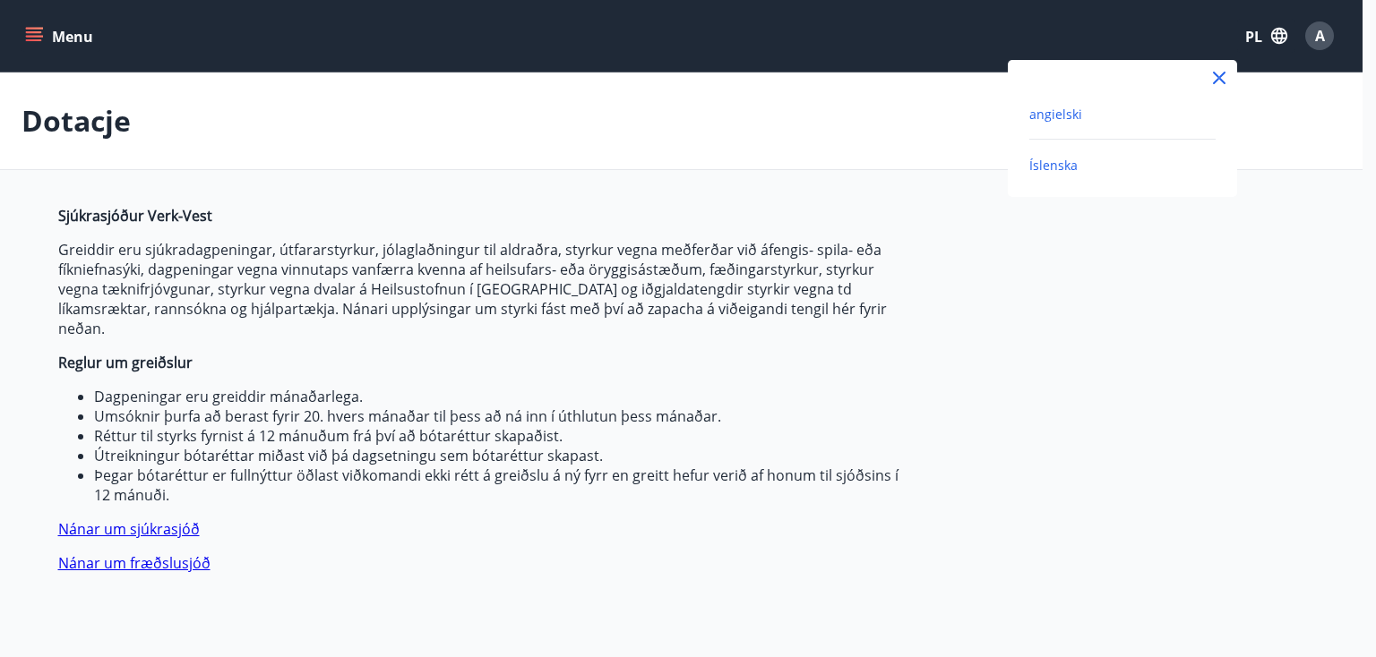
click at [1068, 167] on font "Íslenska" at bounding box center [1053, 165] width 48 height 17
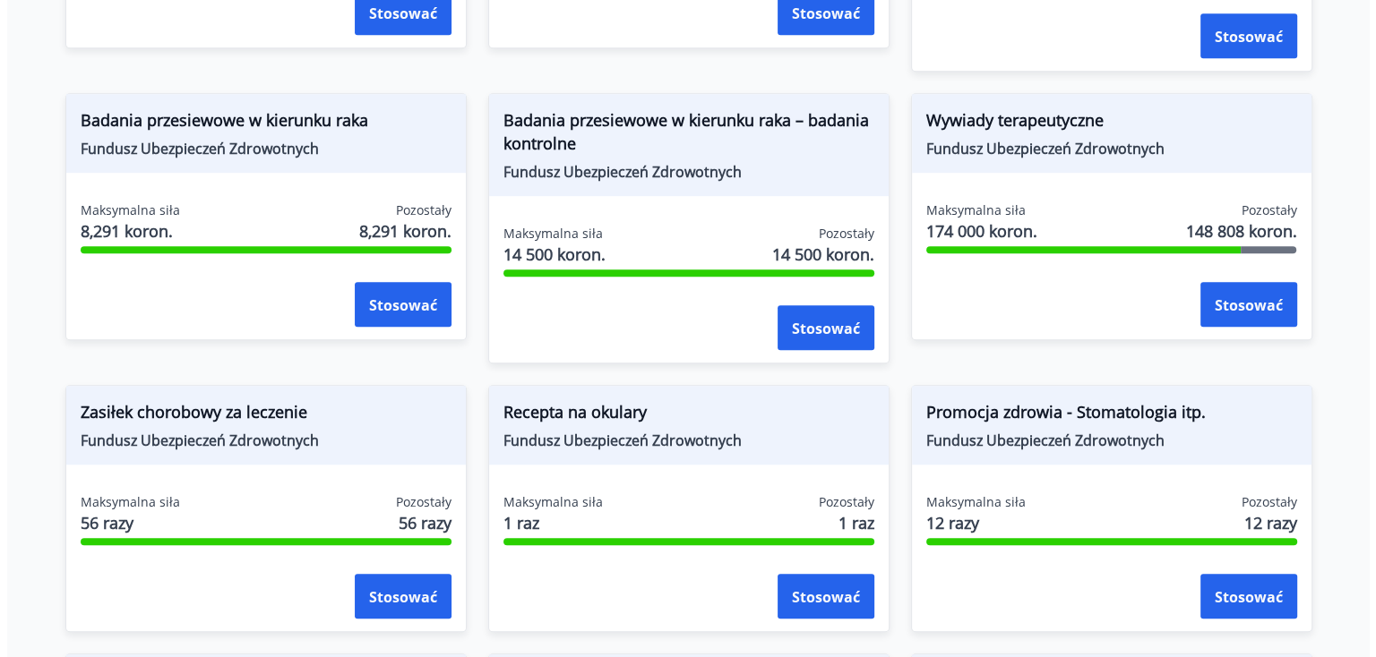
scroll to position [1241, 0]
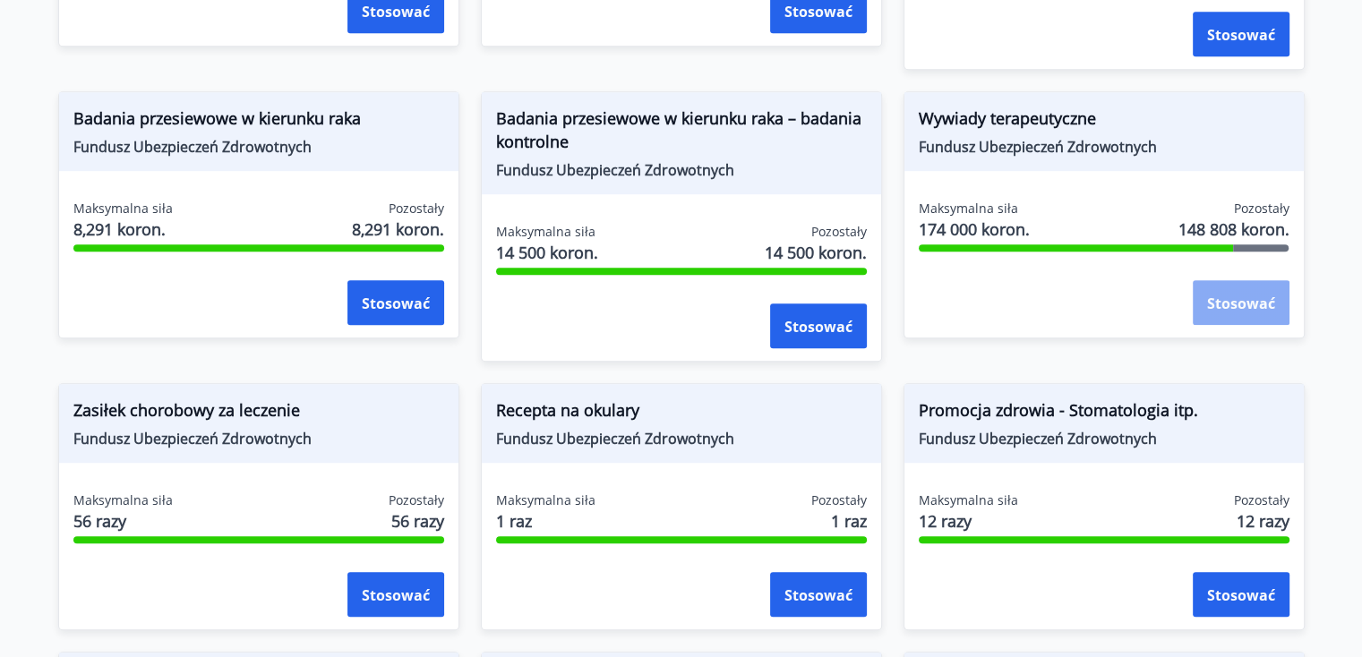
click at [1229, 301] on font "Stosować" at bounding box center [1241, 304] width 68 height 20
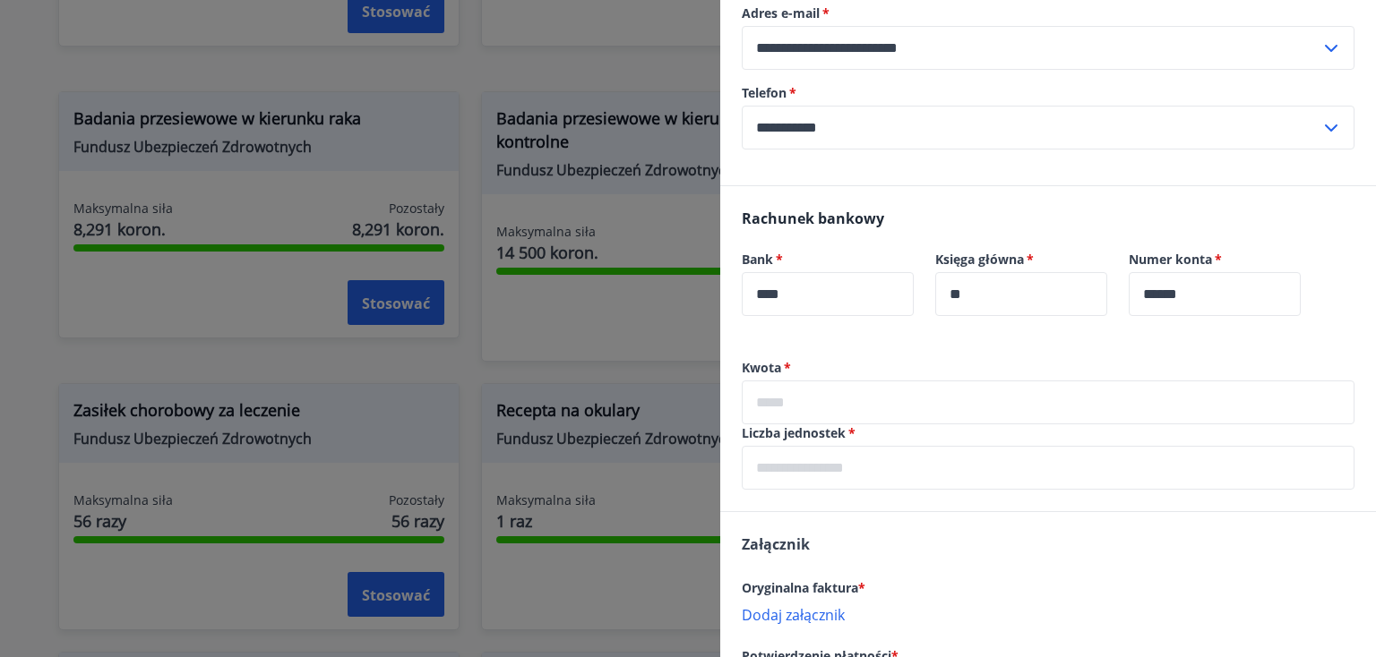
scroll to position [397, 0]
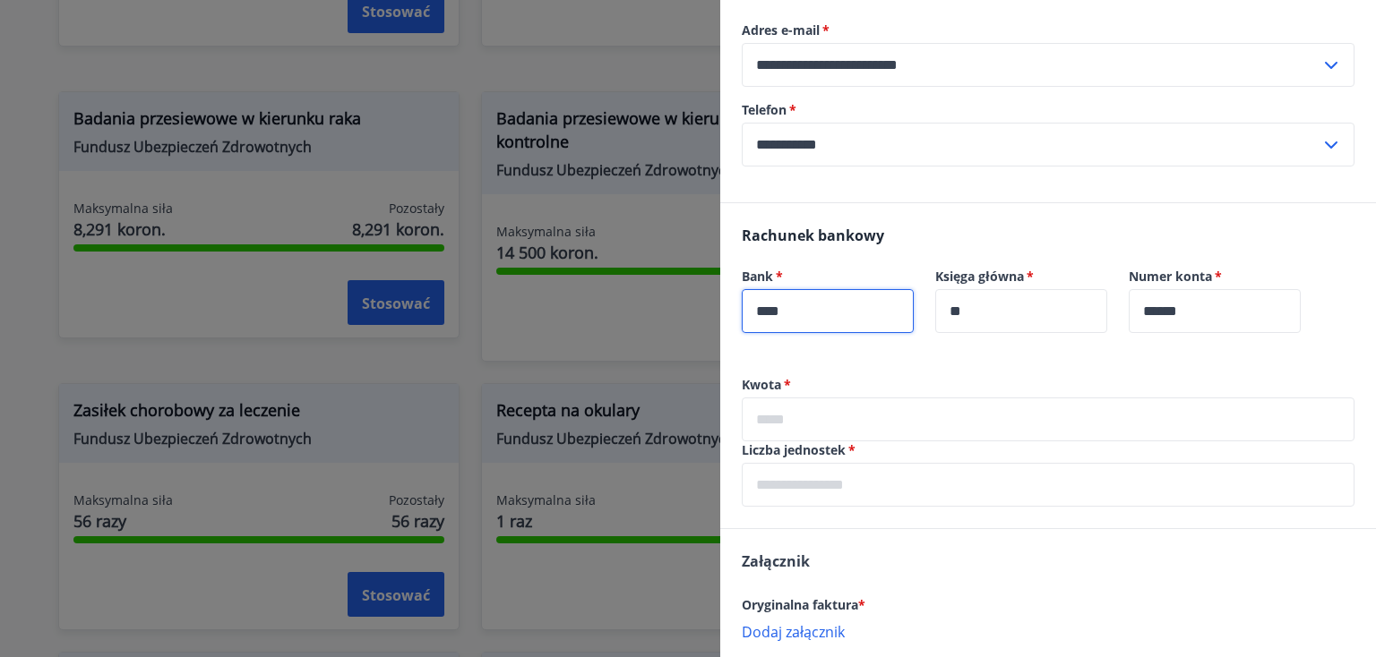
click at [817, 333] on input "****" at bounding box center [827, 311] width 172 height 44
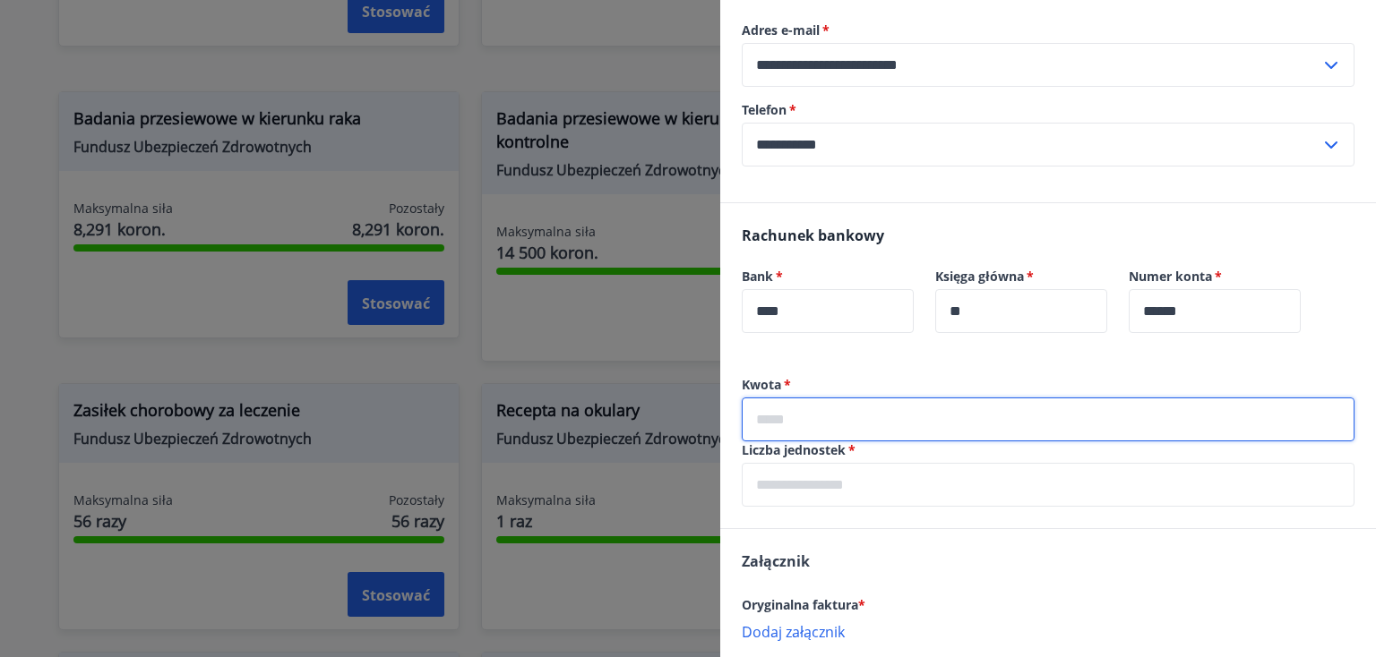
click at [792, 438] on input "text" at bounding box center [1047, 420] width 613 height 44
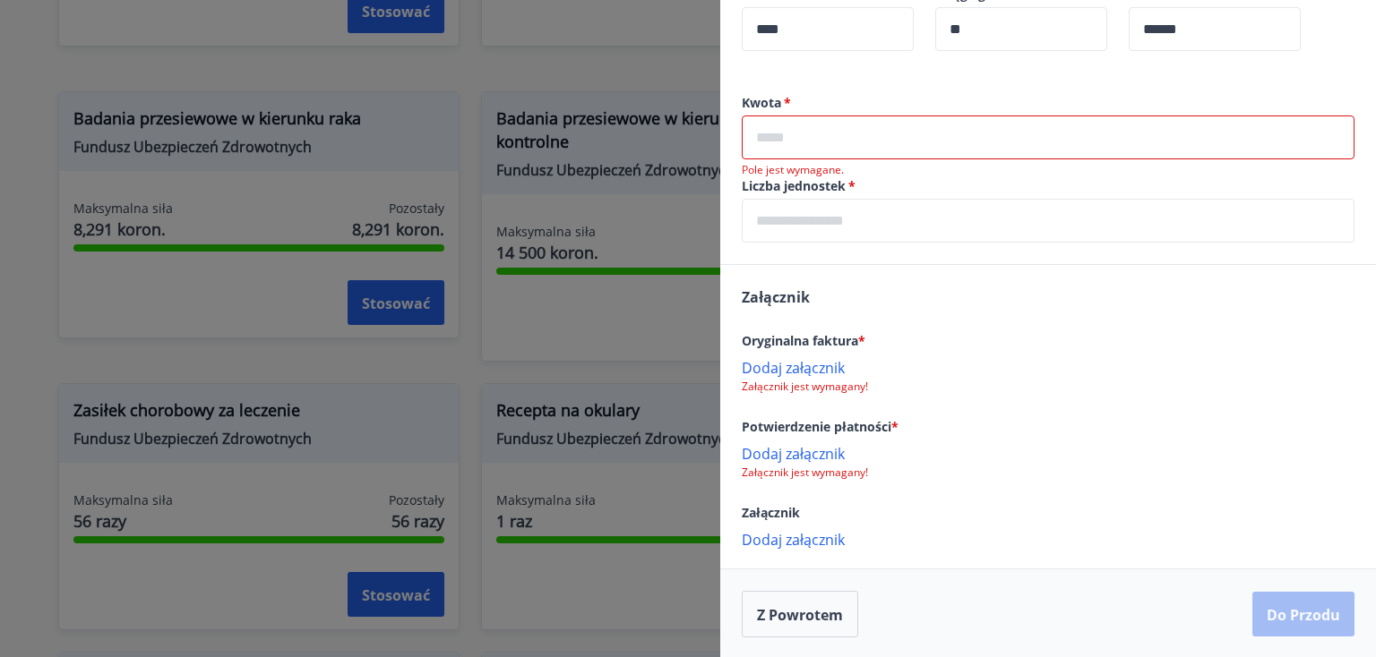
scroll to position [701, 0]
click at [776, 373] on font "Dodaj załącznik" at bounding box center [792, 366] width 103 height 20
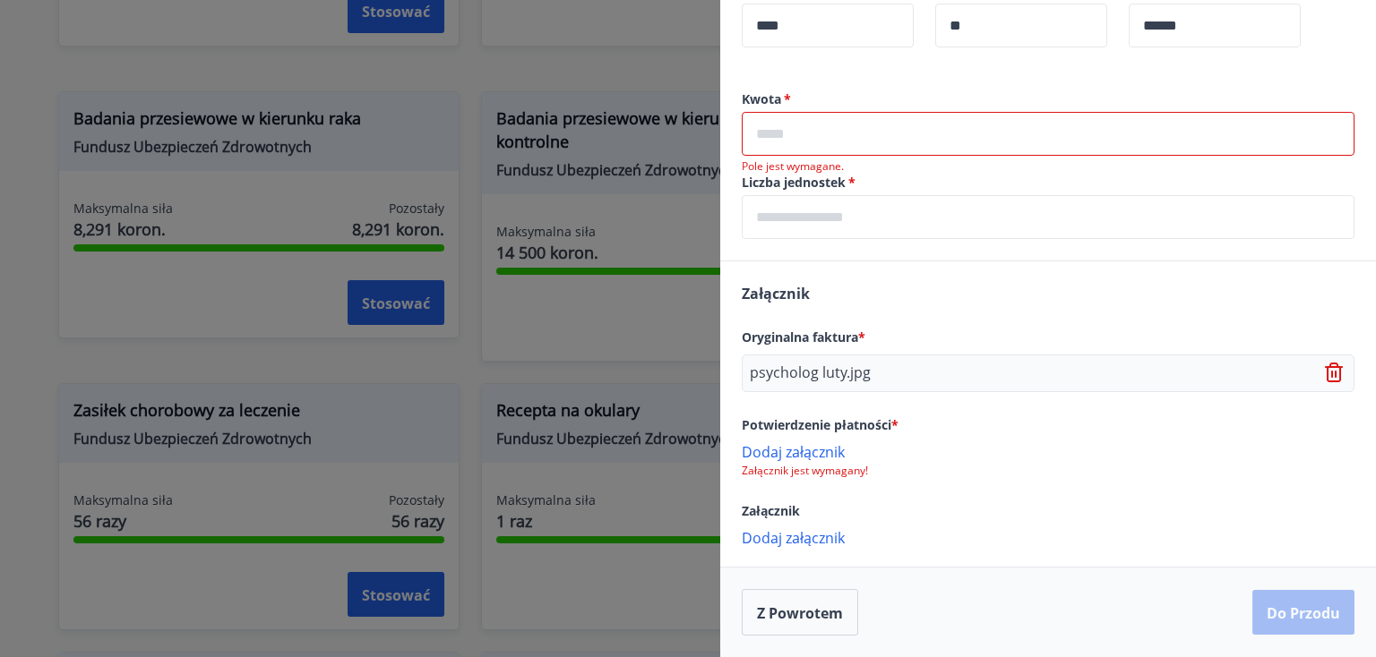
click at [800, 456] on font "Dodaj załącznik" at bounding box center [792, 452] width 103 height 20
click at [1324, 459] on icon at bounding box center [1334, 459] width 21 height 21
click at [784, 545] on font "Dodaj załącznik" at bounding box center [792, 538] width 103 height 20
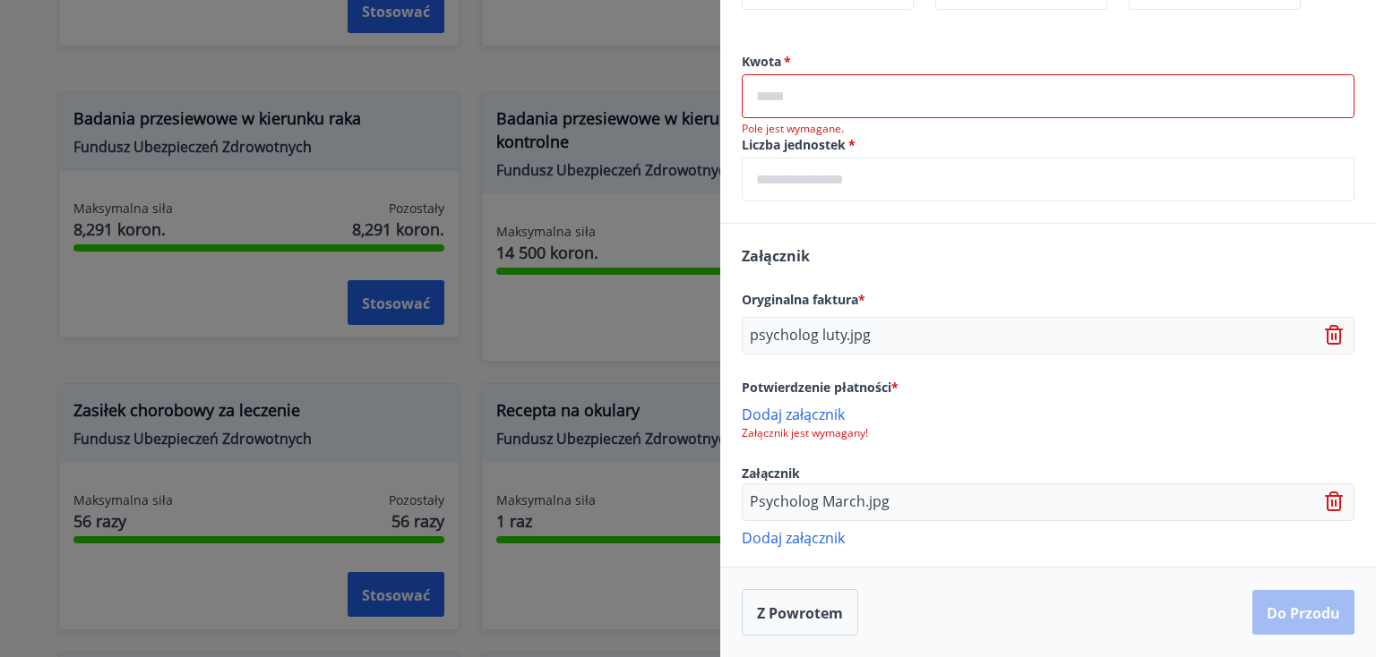
scroll to position [740, 0]
click at [813, 418] on font "Dodaj załącznik" at bounding box center [792, 415] width 103 height 20
click at [815, 419] on font "Dodaj załącznik" at bounding box center [792, 415] width 103 height 20
click at [783, 539] on font "Dodaj załącznik" at bounding box center [792, 538] width 103 height 20
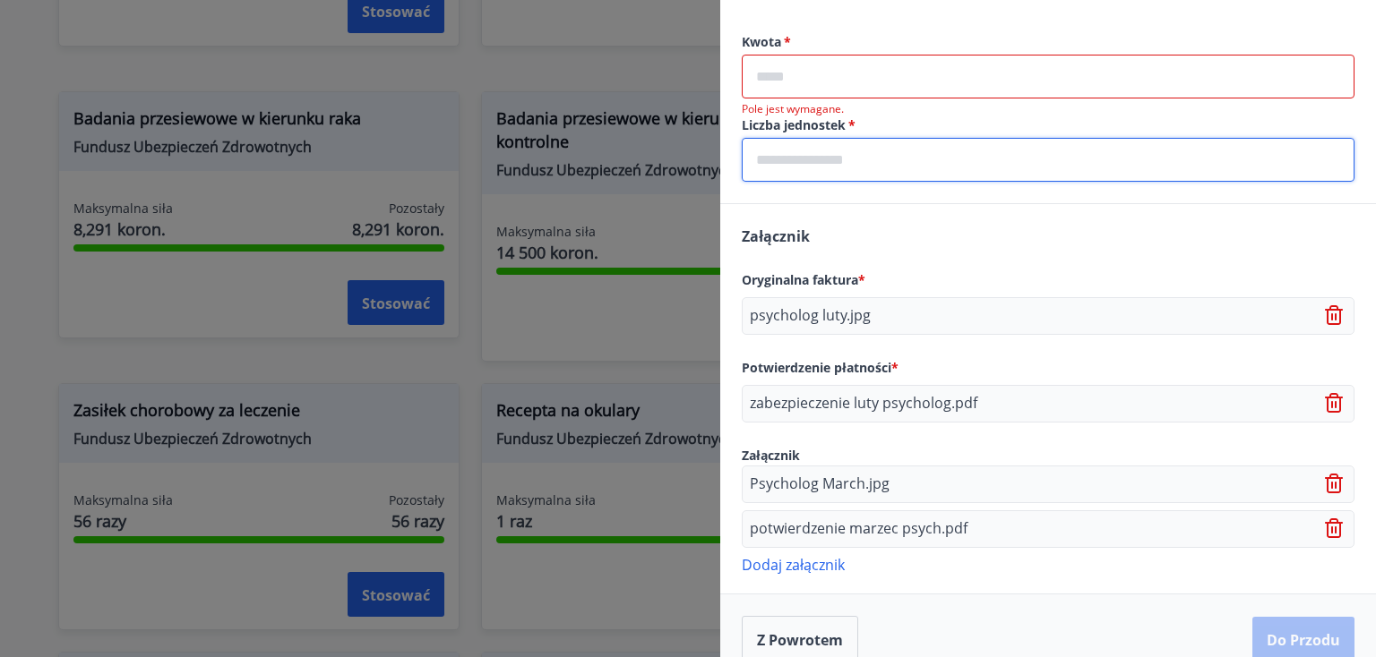
click at [780, 171] on input "text" at bounding box center [1047, 160] width 613 height 44
type input "*"
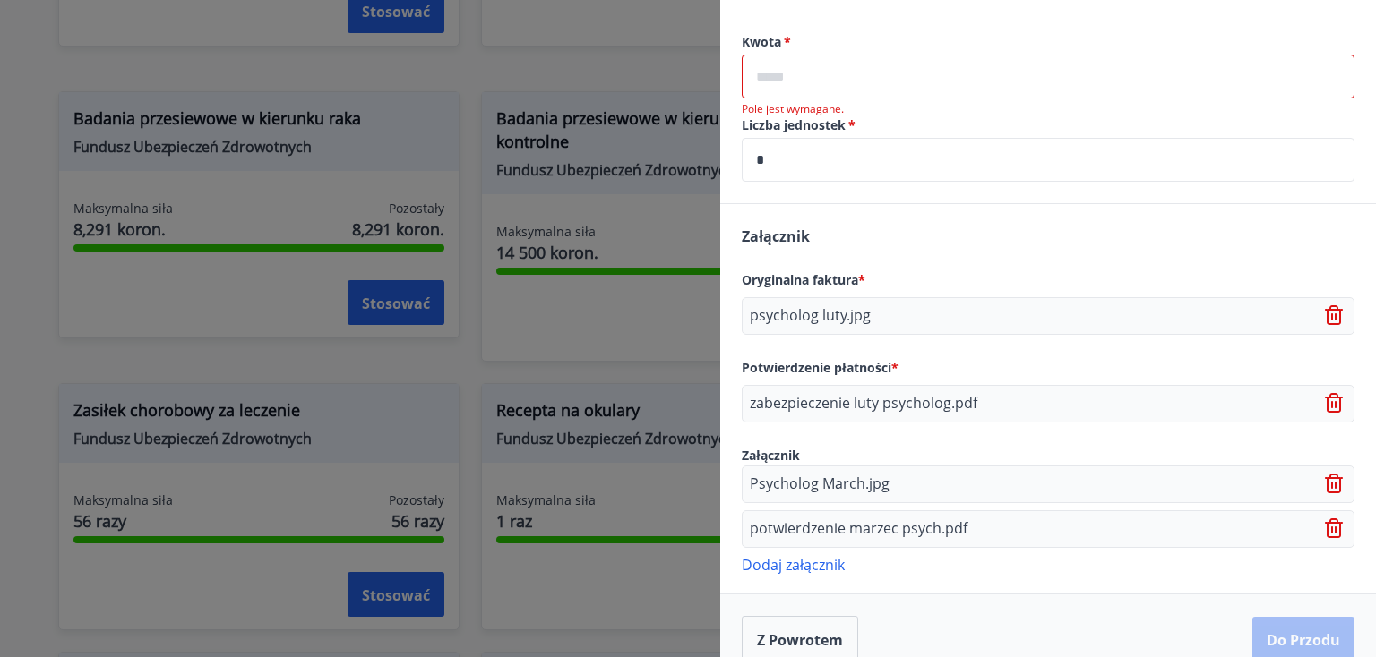
click at [767, 99] on input "text" at bounding box center [1047, 77] width 613 height 44
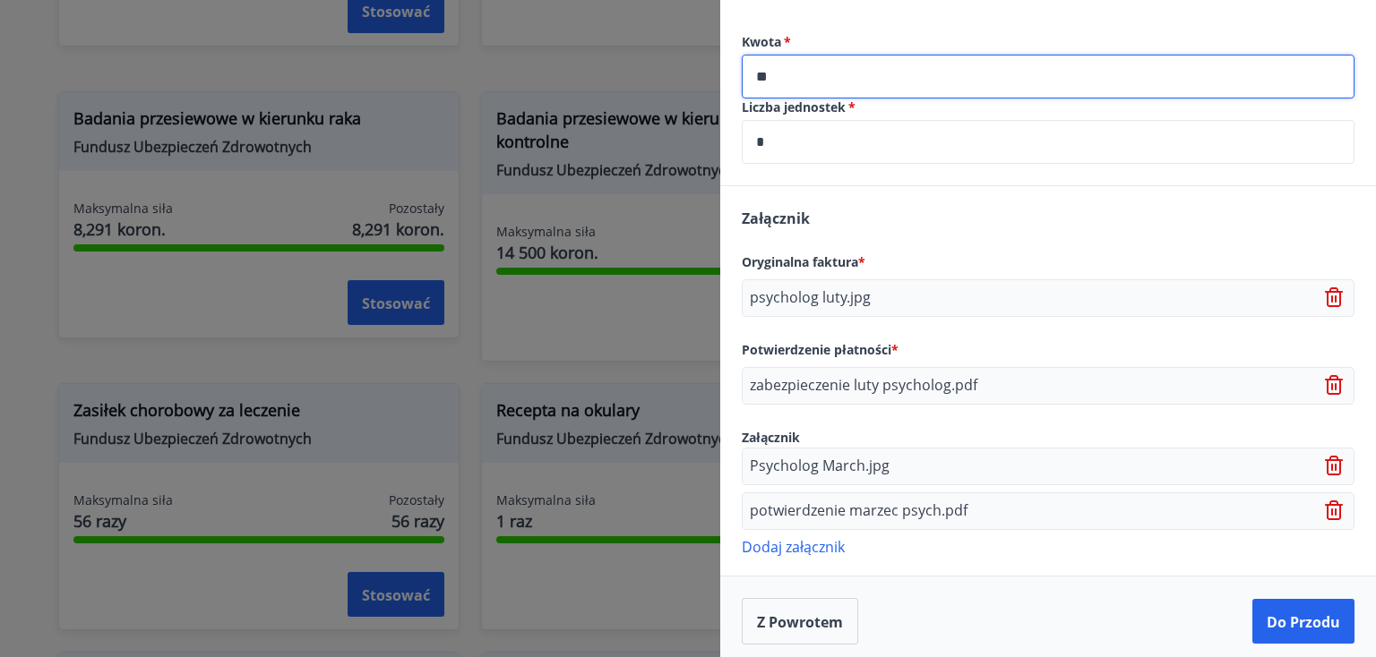
type input "**"
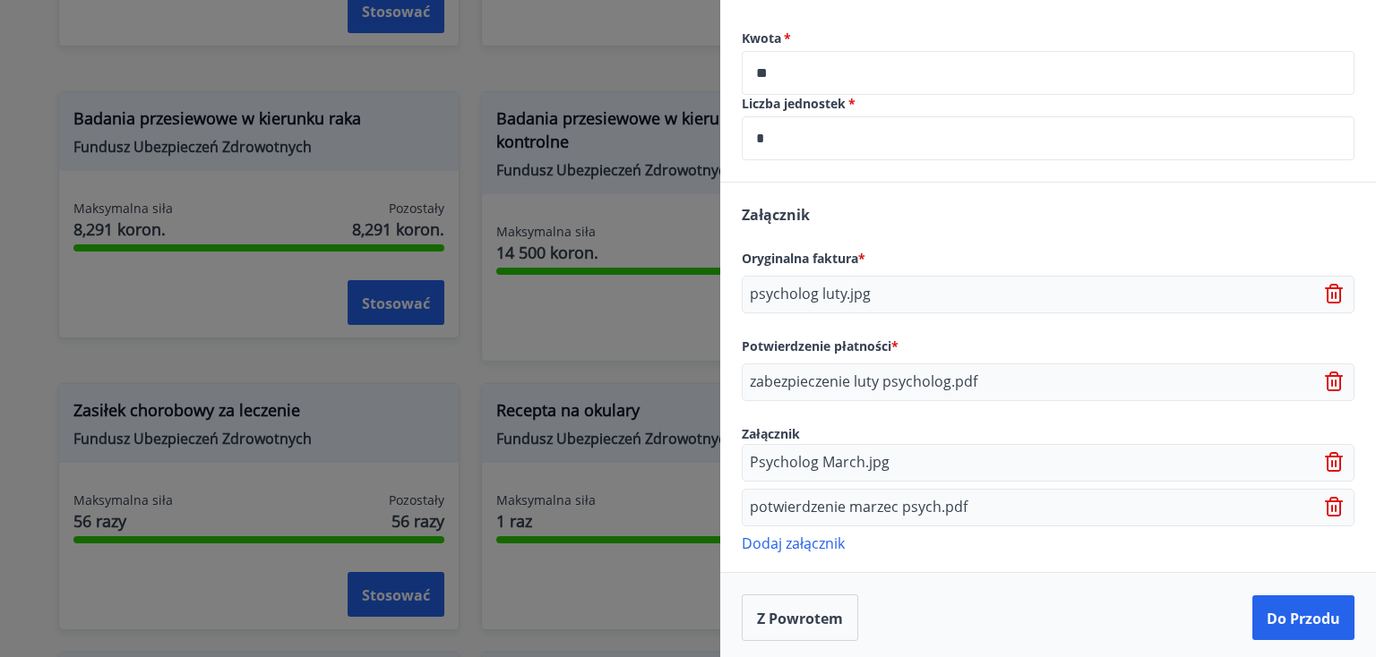
scroll to position [767, 0]
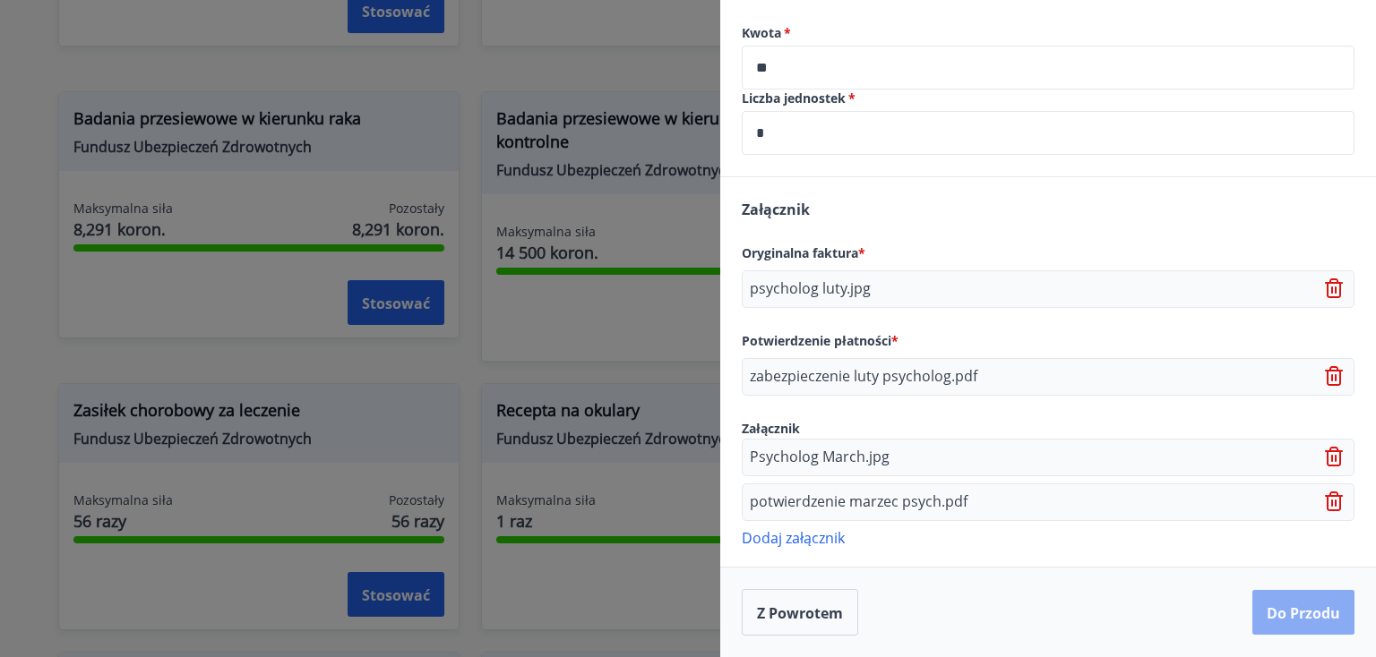
click at [1289, 609] on font "Do przodu" at bounding box center [1302, 614] width 73 height 20
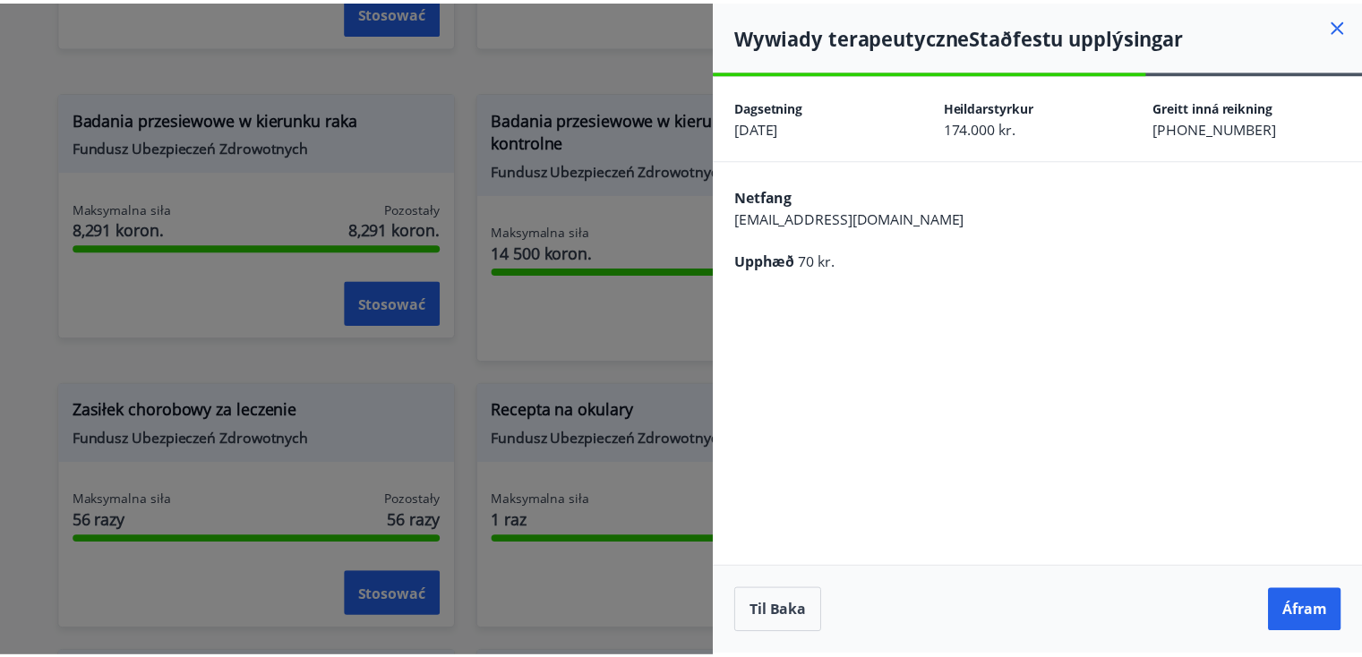
scroll to position [0, 0]
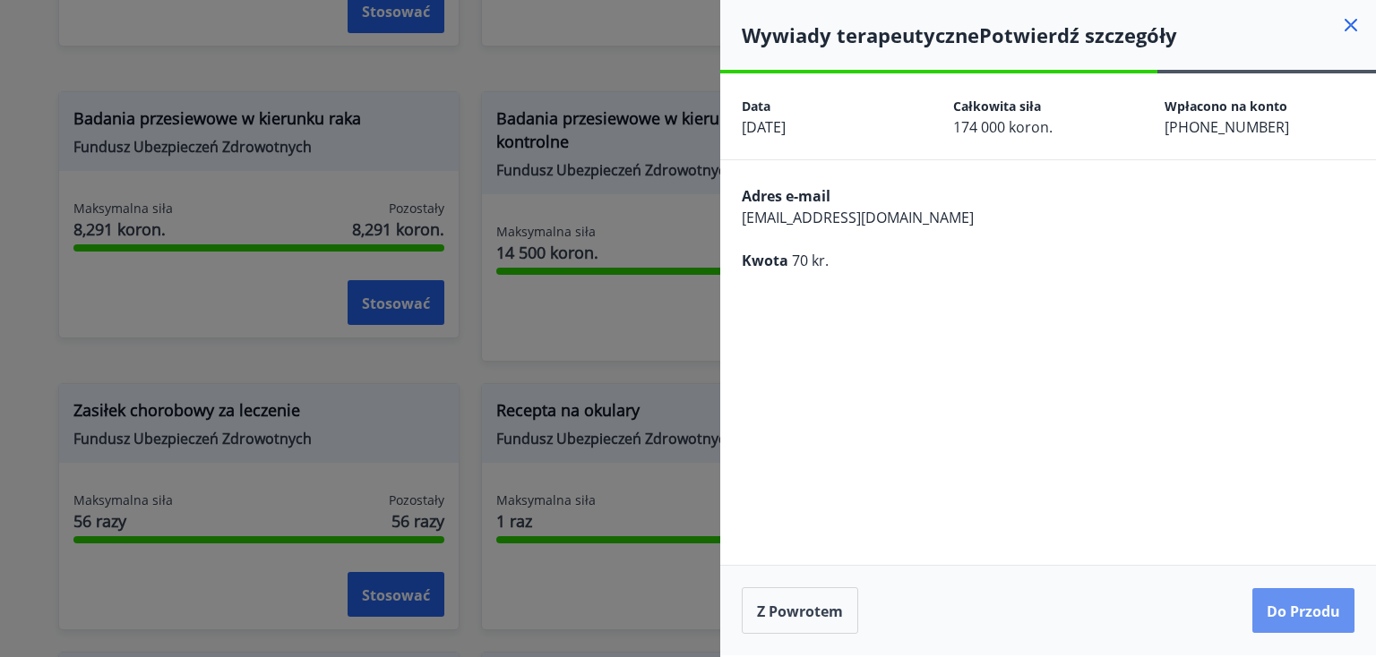
click at [1289, 609] on font "Do przodu" at bounding box center [1302, 612] width 73 height 20
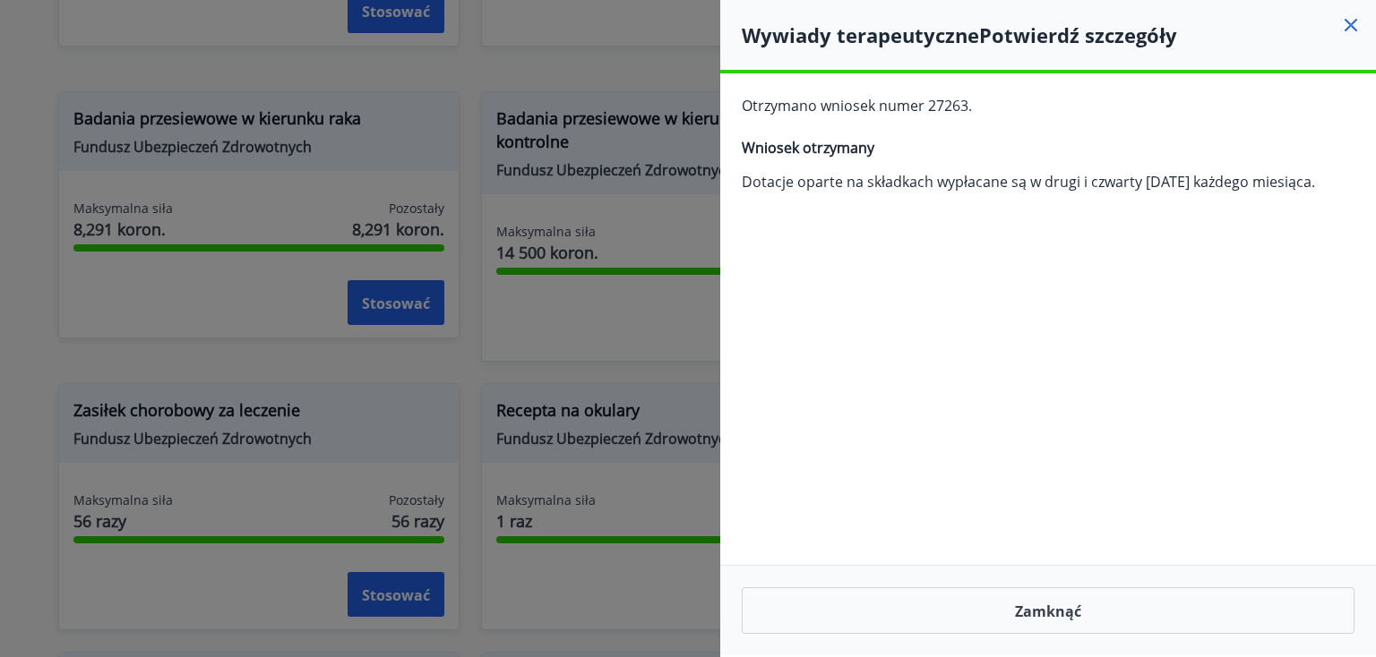
click at [1350, 22] on icon at bounding box center [1350, 25] width 13 height 13
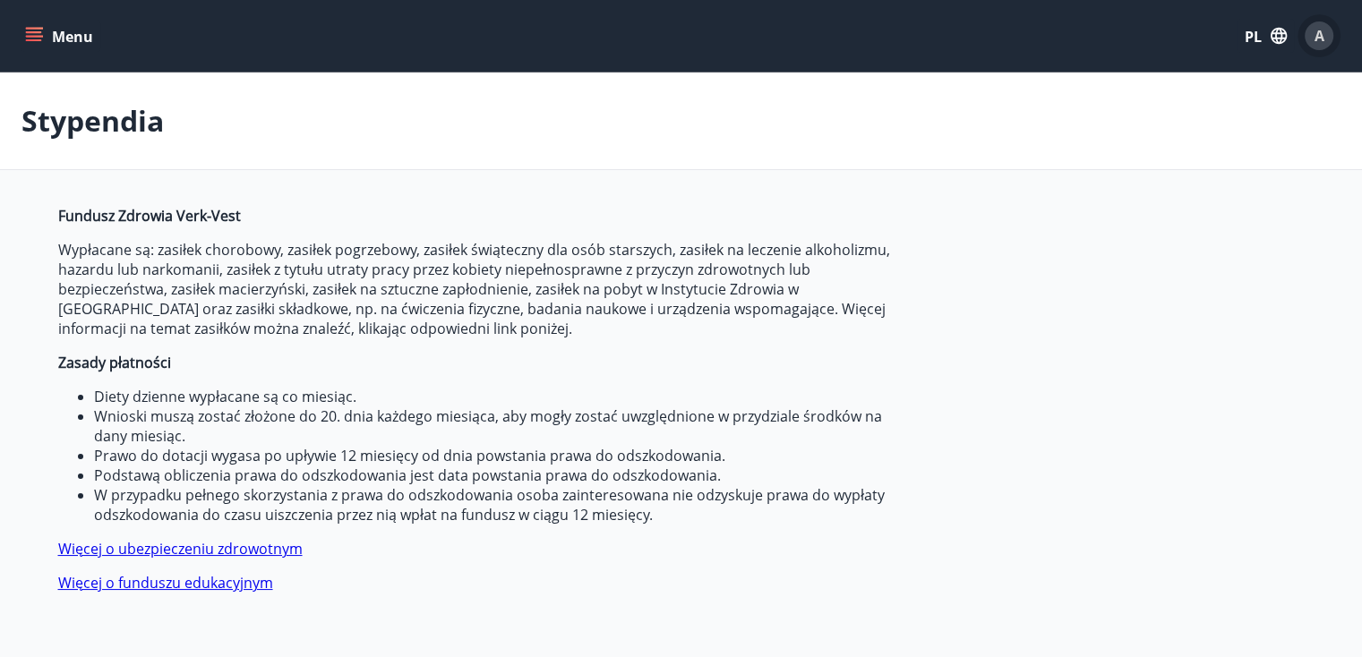
click at [1318, 35] on font "A" at bounding box center [1320, 36] width 10 height 20
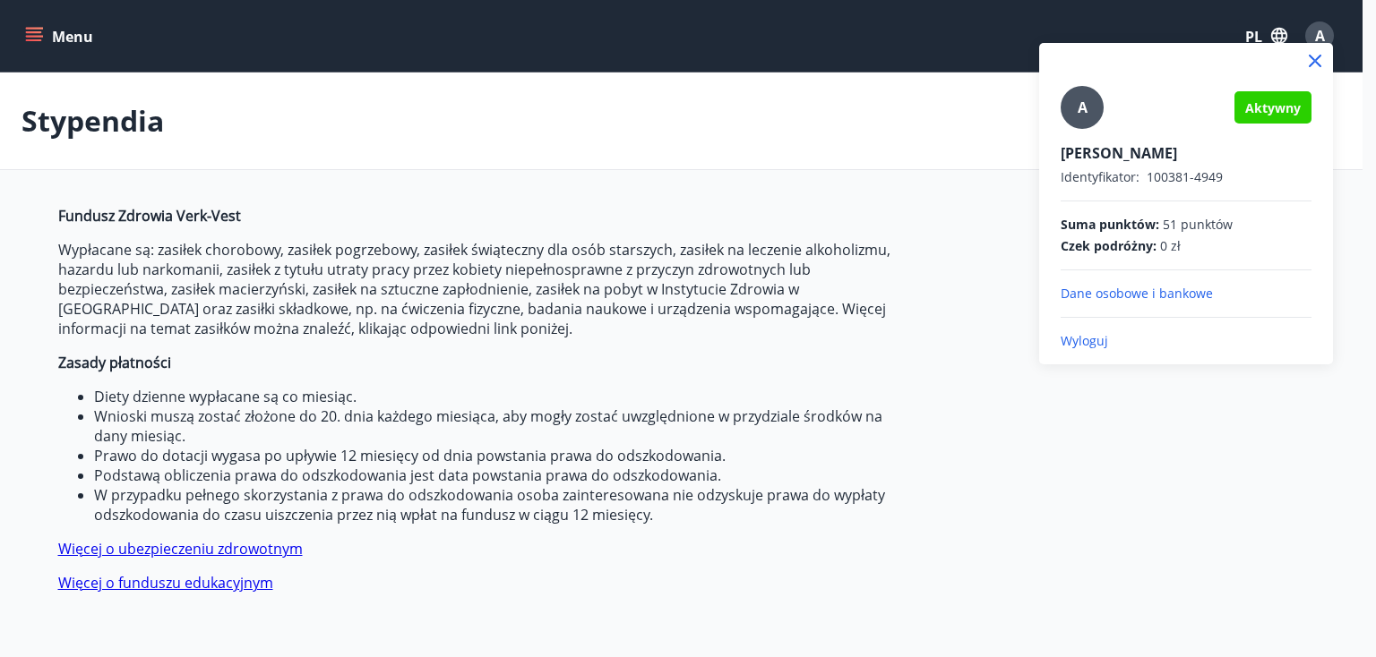
click at [1080, 339] on font "Wyloguj" at bounding box center [1083, 340] width 47 height 17
